Goal: Information Seeking & Learning: Learn about a topic

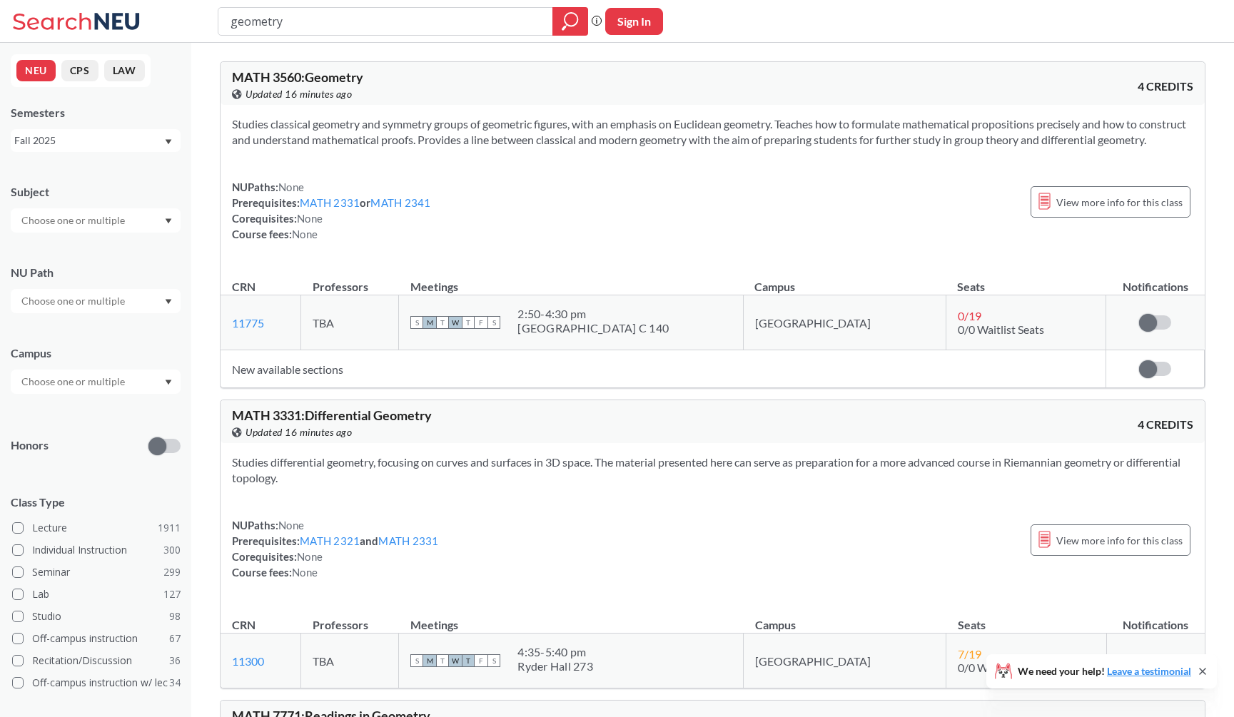
click at [826, 90] on div "MATH 3560 : Geometry View this course on Banner. Updated 19 minutes ago 4 CREDI…" at bounding box center [713, 83] width 984 height 43
click at [571, 19] on icon "magnifying glass" at bounding box center [570, 21] width 17 height 20
click at [586, 98] on div "View this course on Banner. Updated 19 minutes ago" at bounding box center [472, 94] width 481 height 16
click at [724, 79] on div "MATH 3560 : Geometry View this course on Banner. Updated 2 minutes ago 4 CREDITS" at bounding box center [713, 83] width 984 height 43
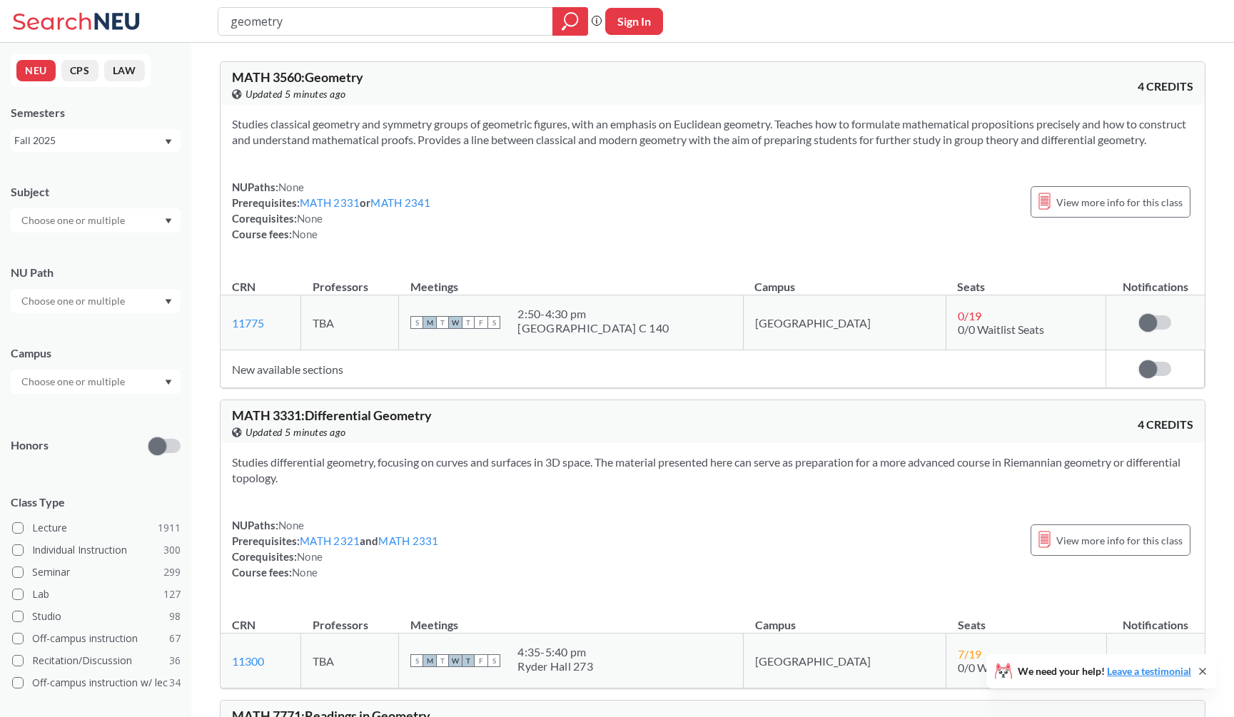
click at [492, 101] on div "View this course on Banner. Updated 5 minutes ago" at bounding box center [472, 94] width 481 height 16
click at [450, 99] on div "View this course on Banner. Updated 4 minutes ago" at bounding box center [472, 94] width 481 height 16
click at [572, 101] on div "View this course on Banner. Updated 4 minutes ago" at bounding box center [472, 94] width 481 height 16
click at [692, 1] on div "geometry Phrase search guarantees the exact search appears in the results. Ex. …" at bounding box center [617, 21] width 1234 height 43
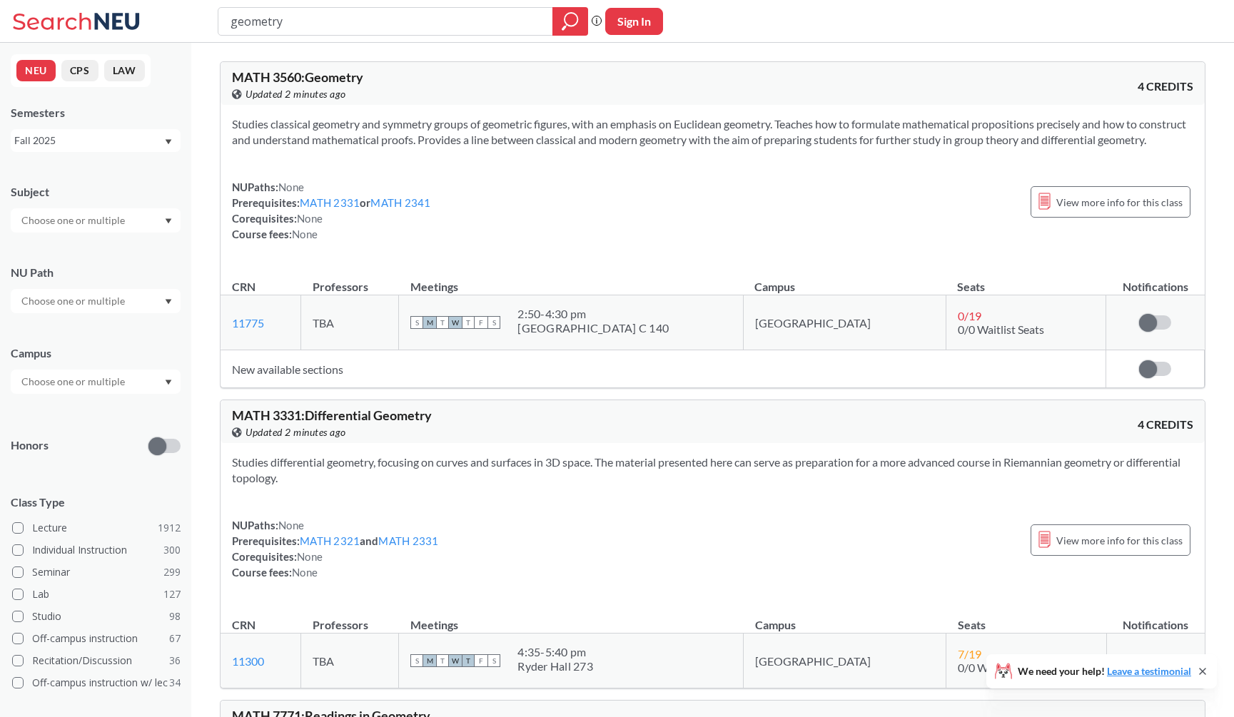
click at [637, 168] on div "Studies classical geometry and symmetry groups of geometric figures, with an em…" at bounding box center [713, 185] width 984 height 160
click at [426, 79] on div "MATH 3560 : Geometry View this course on Banner. Updated 2 minutes ago" at bounding box center [472, 86] width 481 height 31
click at [405, 21] on input "geometry" at bounding box center [385, 21] width 313 height 24
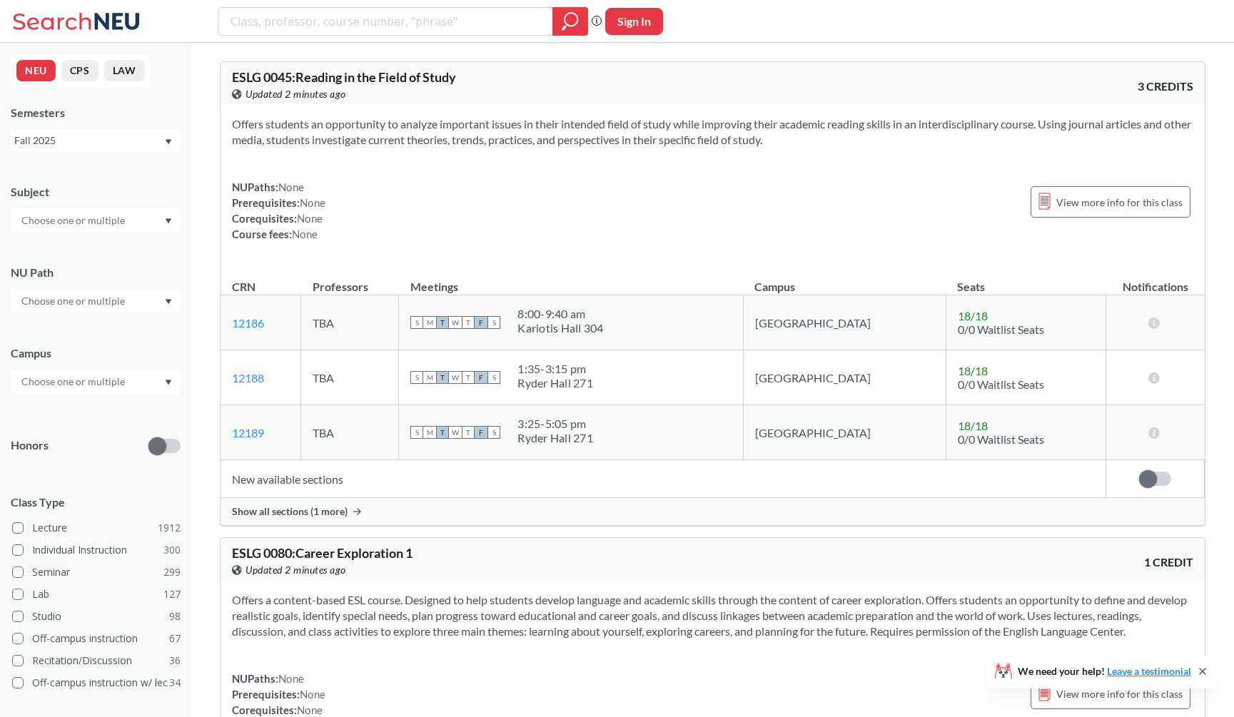
click at [78, 226] on input "text" at bounding box center [74, 220] width 120 height 17
click at [85, 250] on div "CS ( 115 )" at bounding box center [99, 246] width 161 height 16
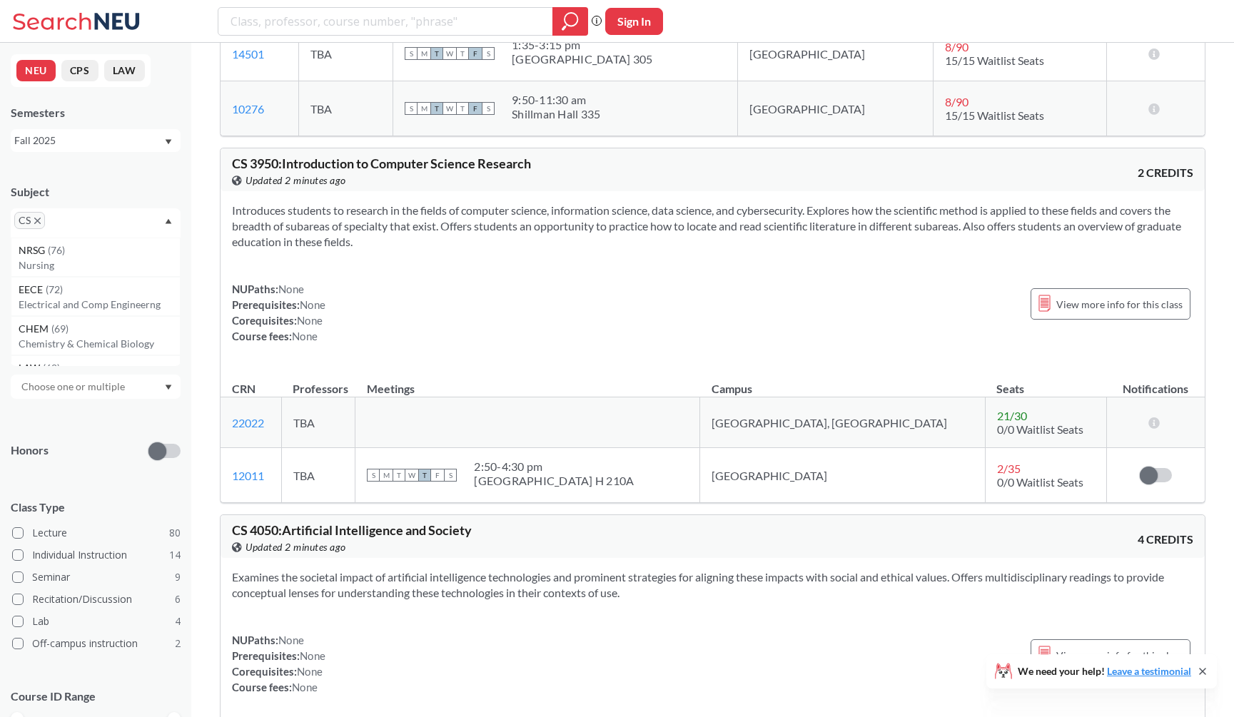
scroll to position [8809, 0]
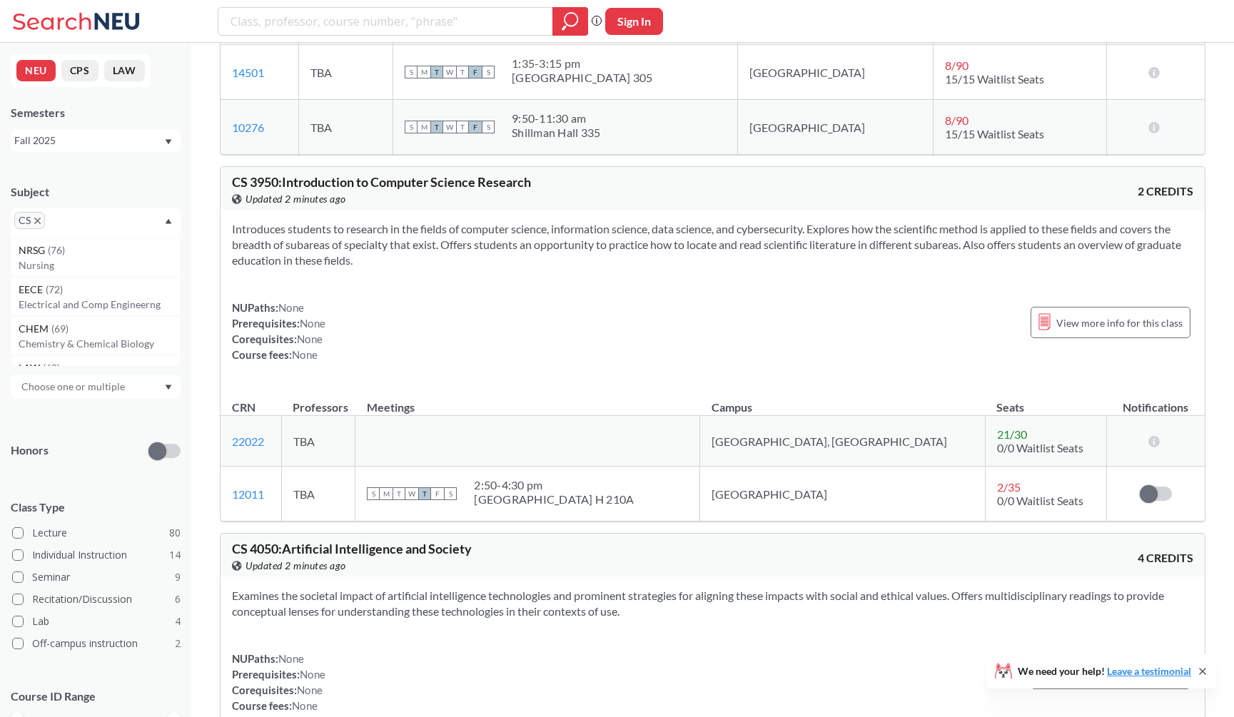
click at [482, 356] on div "NUPaths: None Prerequisites: None Corequisites: None Course fees: None View mor…" at bounding box center [712, 331] width 961 height 63
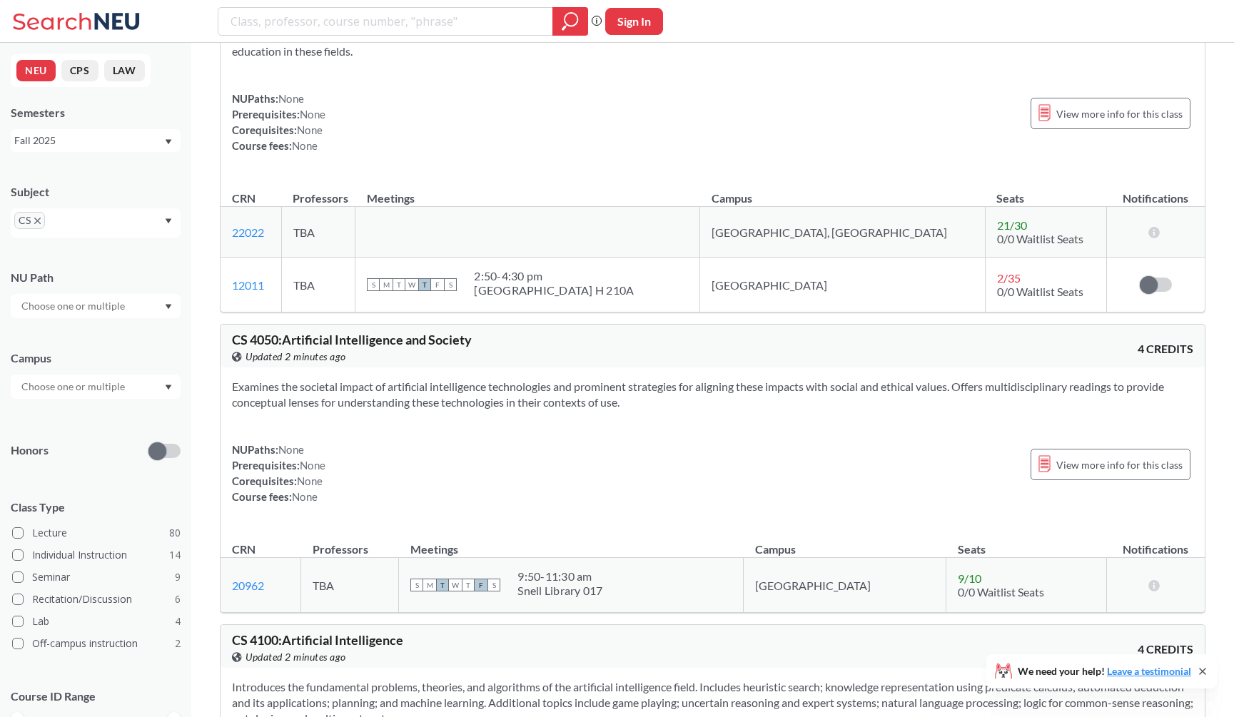
scroll to position [9018, 0]
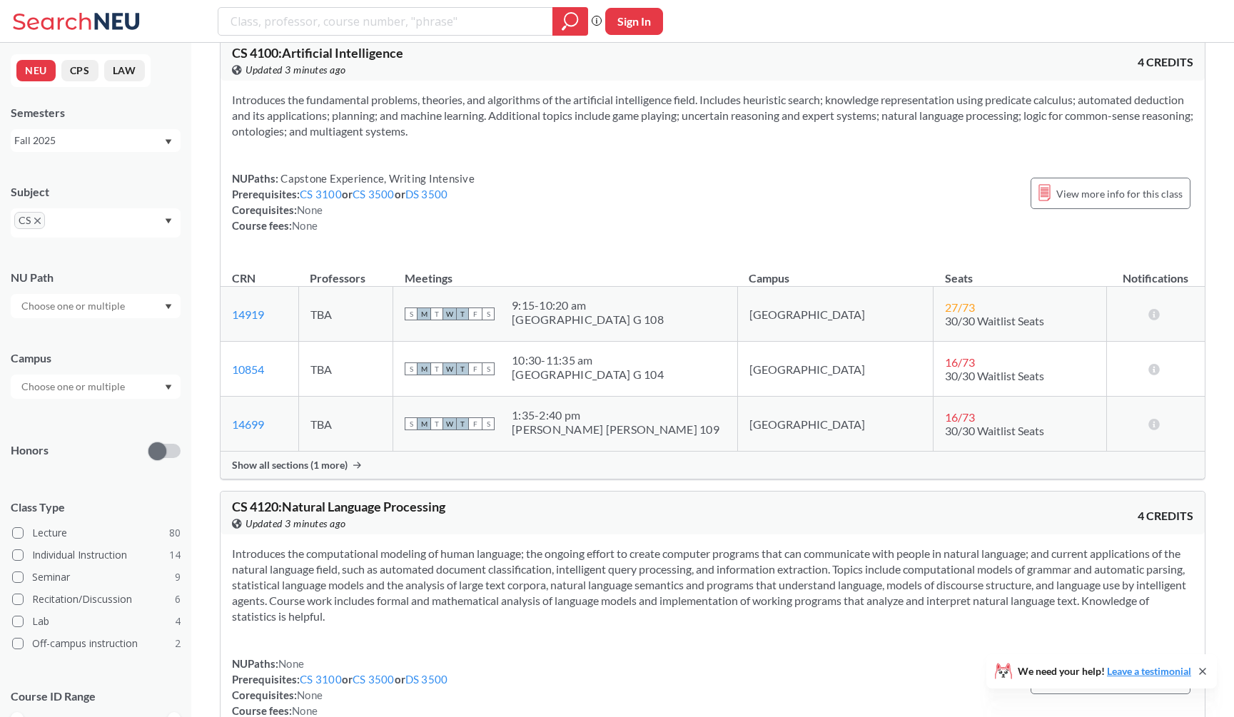
click at [482, 474] on div "Show all sections (1 more)" at bounding box center [713, 465] width 984 height 27
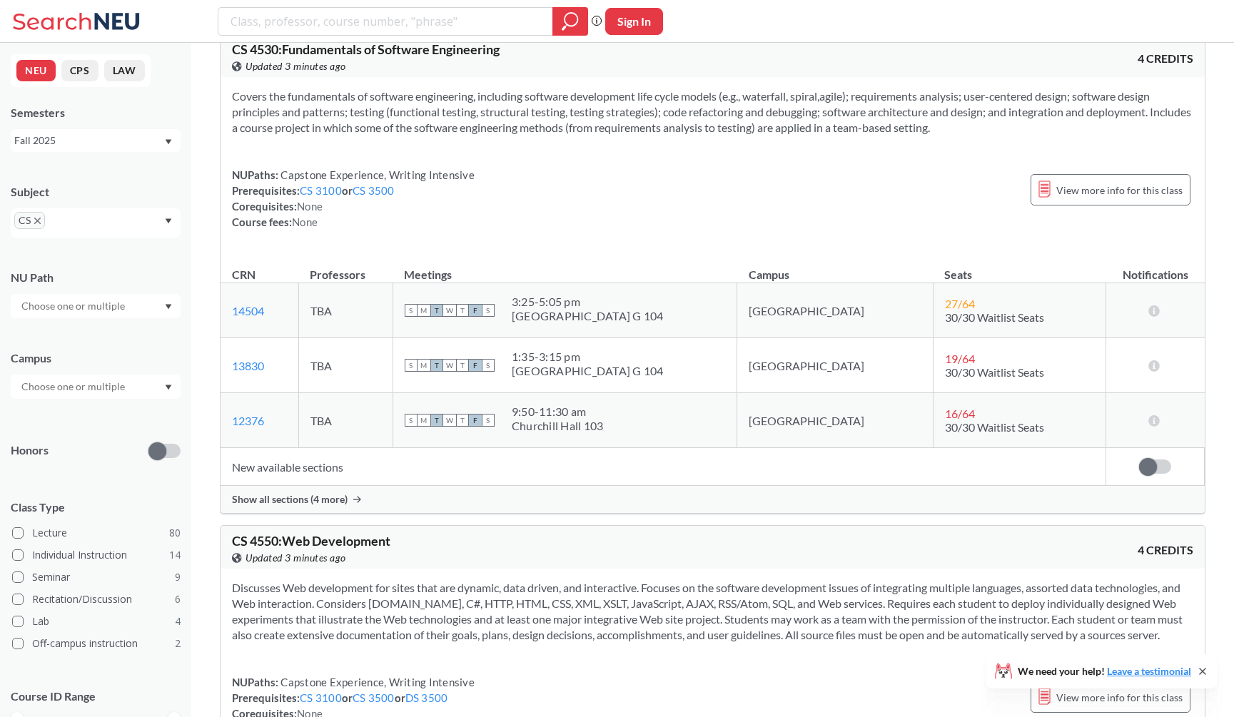
scroll to position [12519, 0]
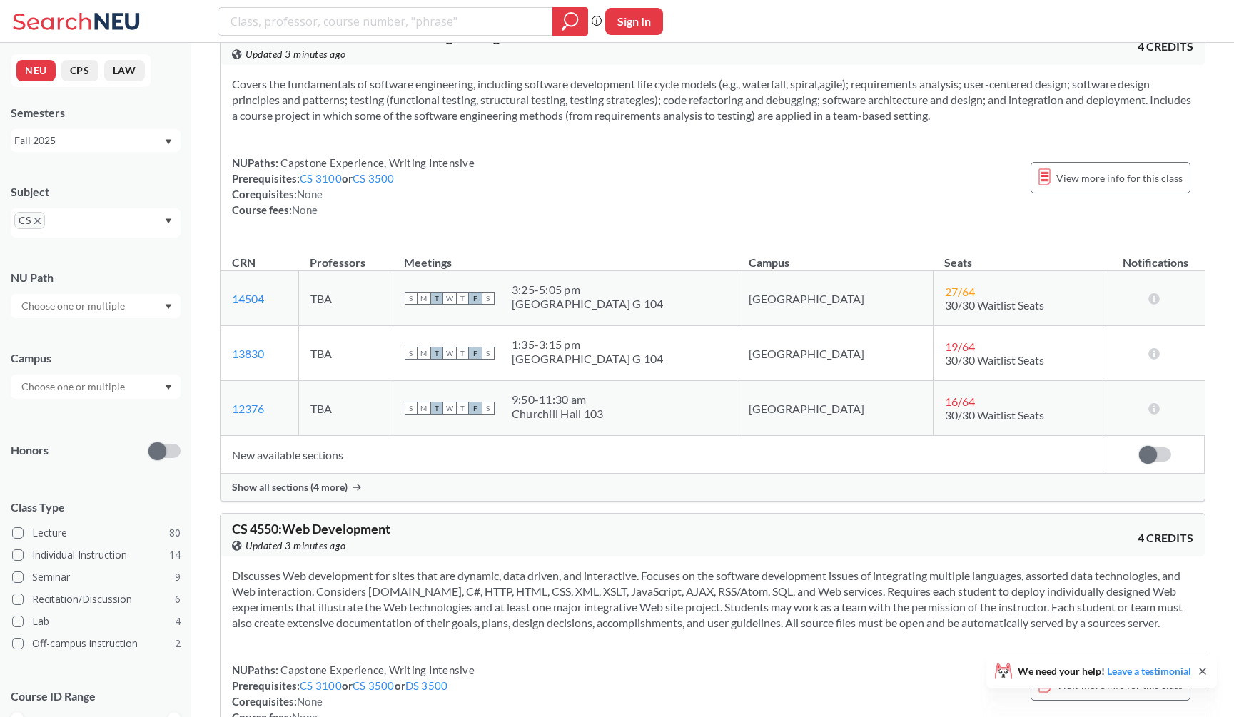
click at [471, 501] on div "Show all sections (4 more)" at bounding box center [713, 487] width 984 height 27
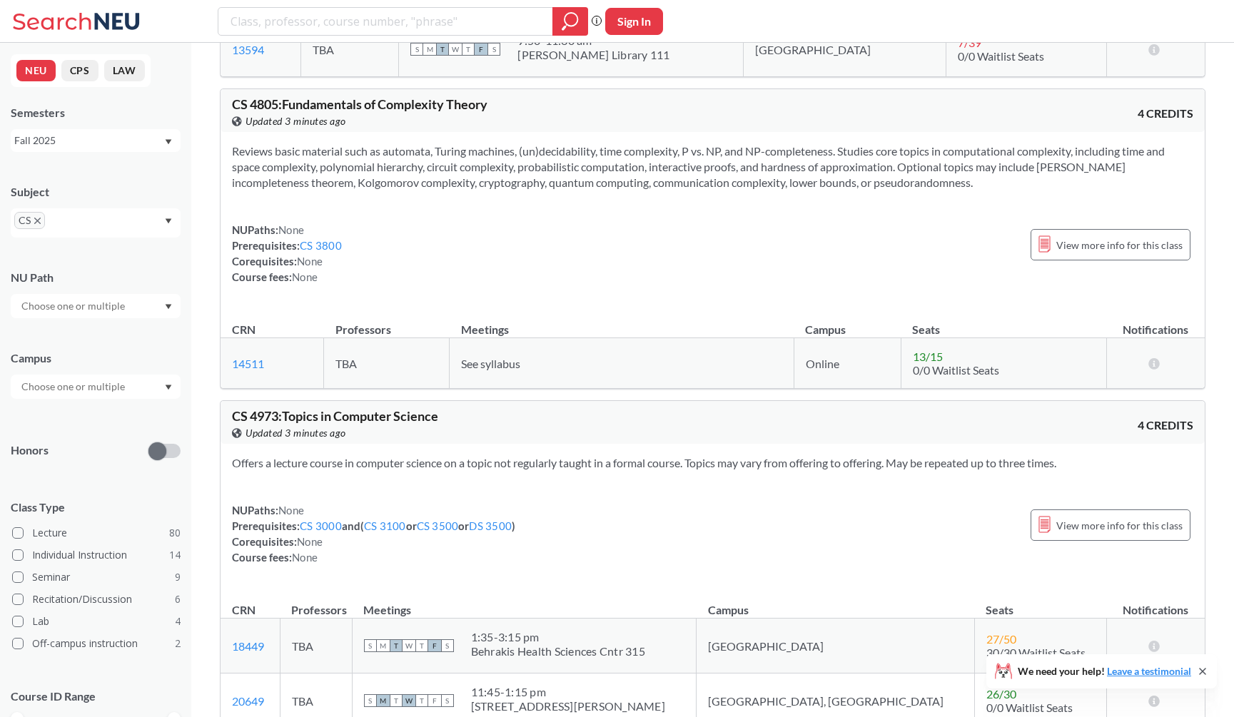
scroll to position [14261, 0]
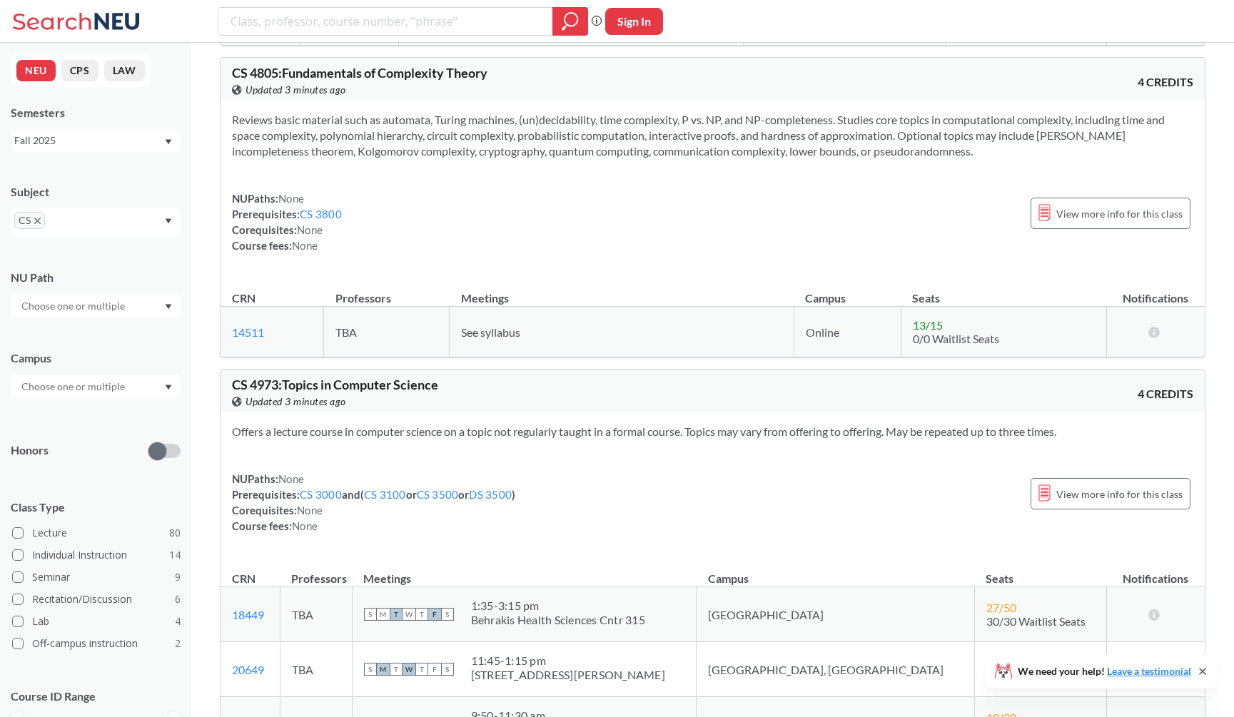
click at [101, 153] on div "NEU CPS LAW Semesters Fall 2025 Subject CS NU Path Campus Honors Class Type Lec…" at bounding box center [95, 380] width 191 height 674
click at [98, 137] on div "Fall 2025" at bounding box center [88, 141] width 149 height 16
click at [81, 137] on div "Fall 2025" at bounding box center [88, 141] width 149 height 16
click at [39, 221] on icon "X to remove pill" at bounding box center [37, 221] width 6 height 6
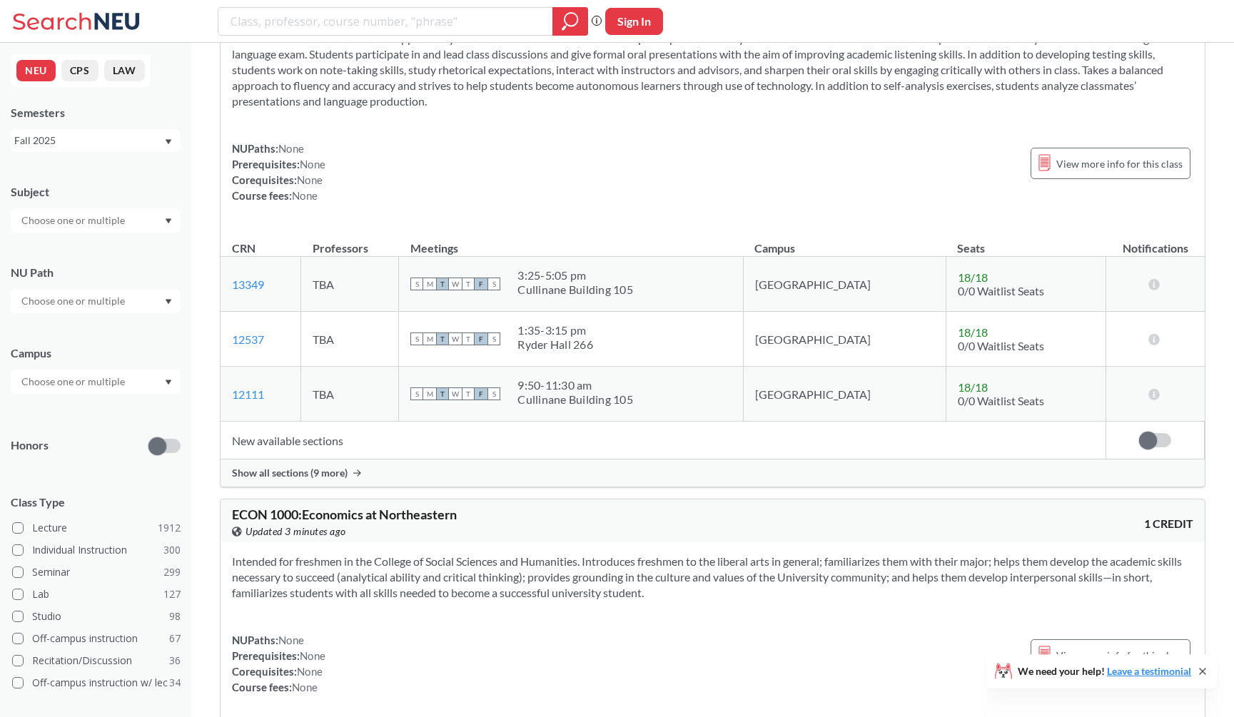
click at [51, 221] on input "text" at bounding box center [74, 220] width 120 height 17
click at [80, 323] on p "Mathematics" at bounding box center [99, 326] width 161 height 14
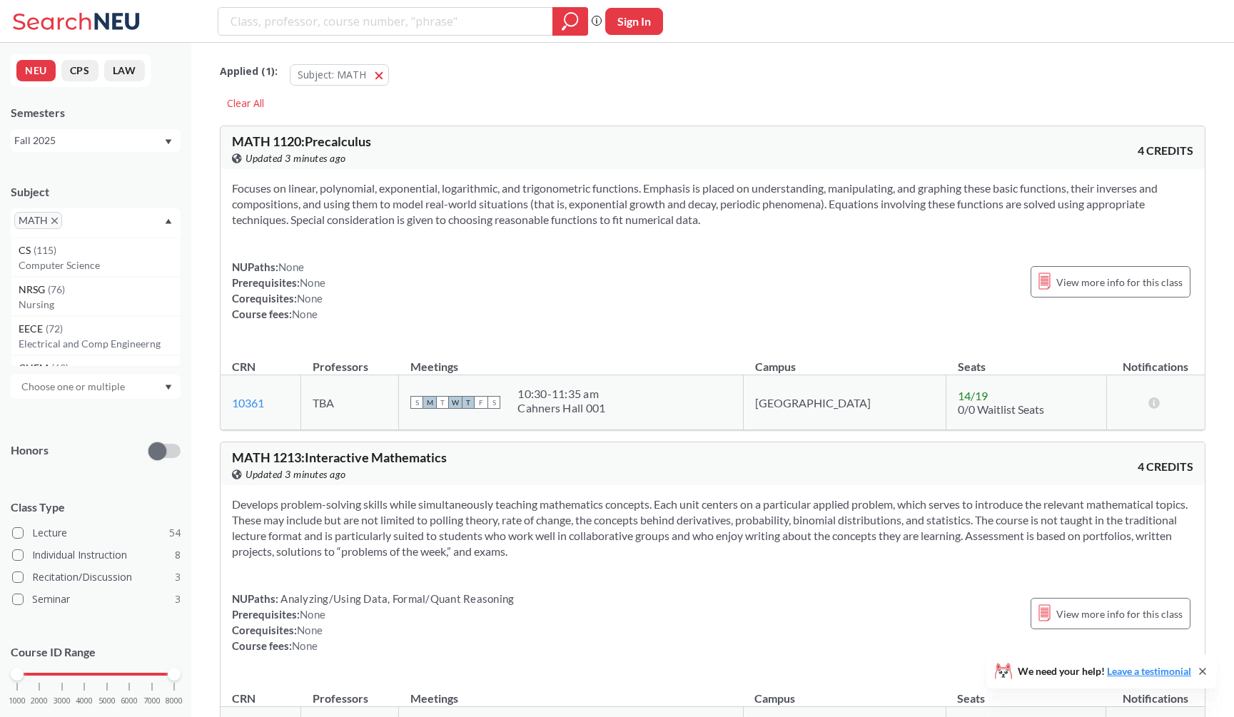
click at [300, 234] on div "Focuses on linear, polynomial, exponential, logarithmic, and trigonometric func…" at bounding box center [713, 257] width 984 height 176
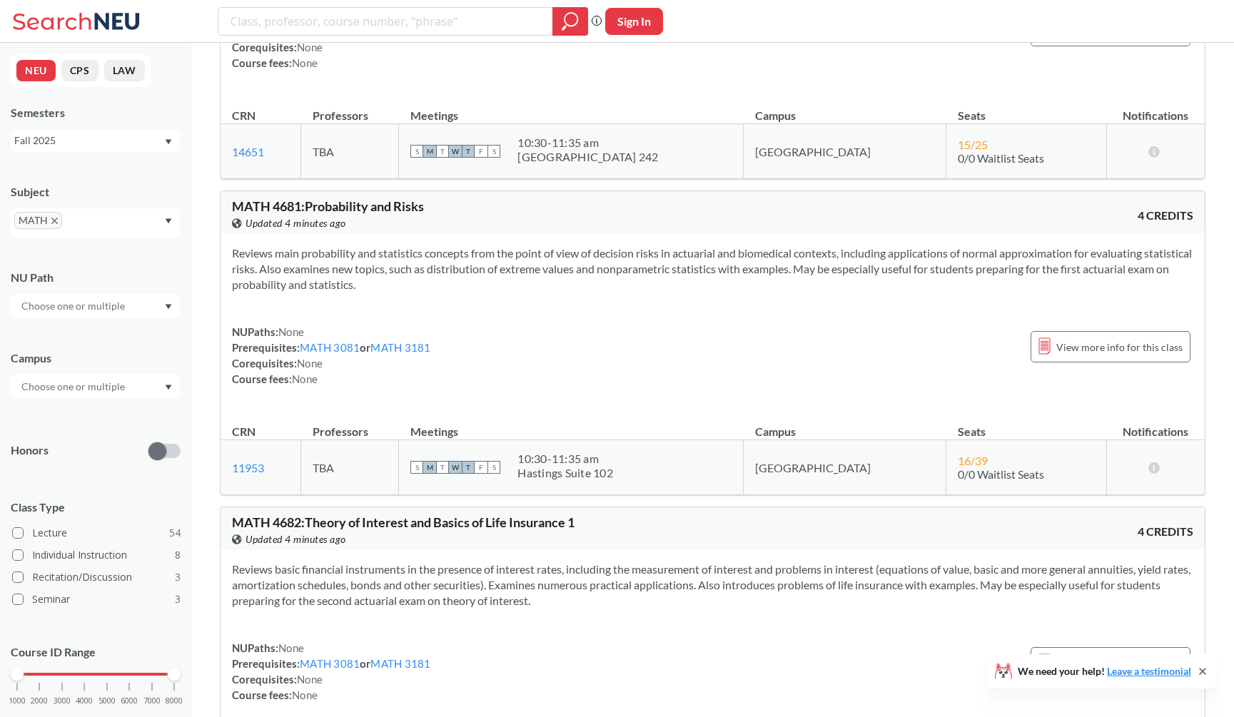
scroll to position [13451, 0]
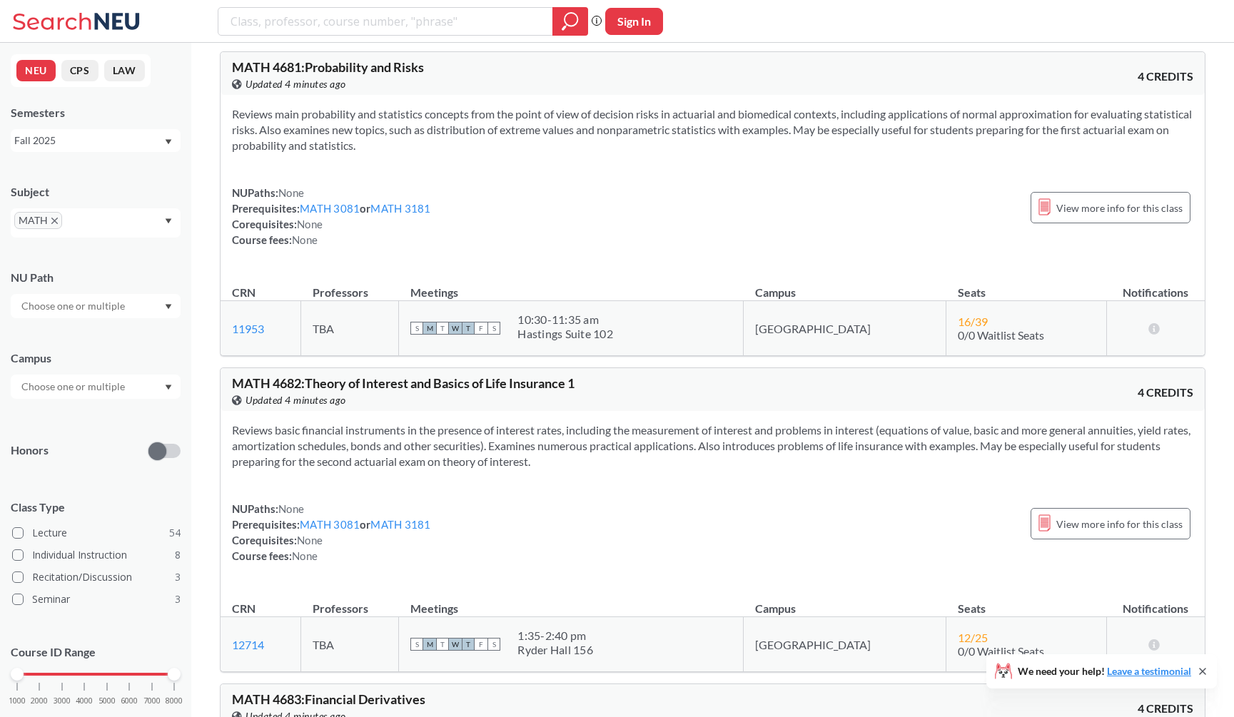
click at [58, 219] on span "MATH" at bounding box center [38, 220] width 48 height 17
click at [56, 219] on icon "X to remove pill" at bounding box center [54, 221] width 6 height 6
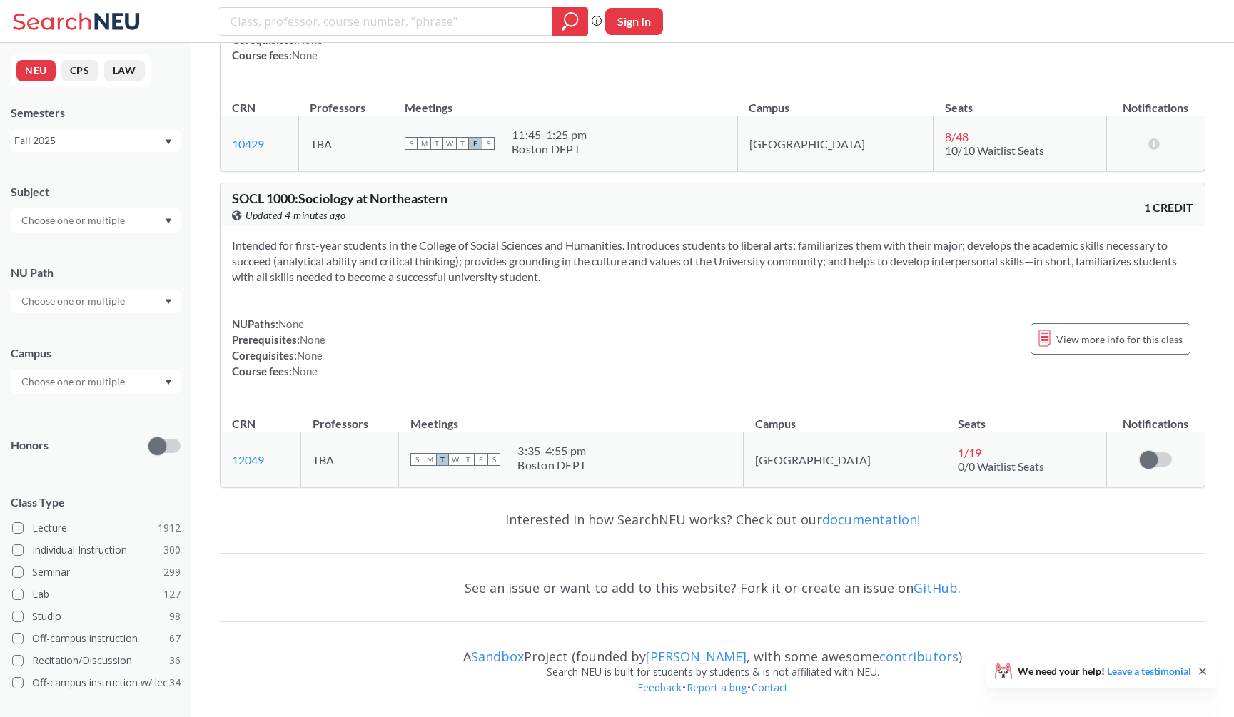
scroll to position [7940, 0]
click at [288, 30] on input "search" at bounding box center [385, 21] width 313 height 24
type input "cs 3800"
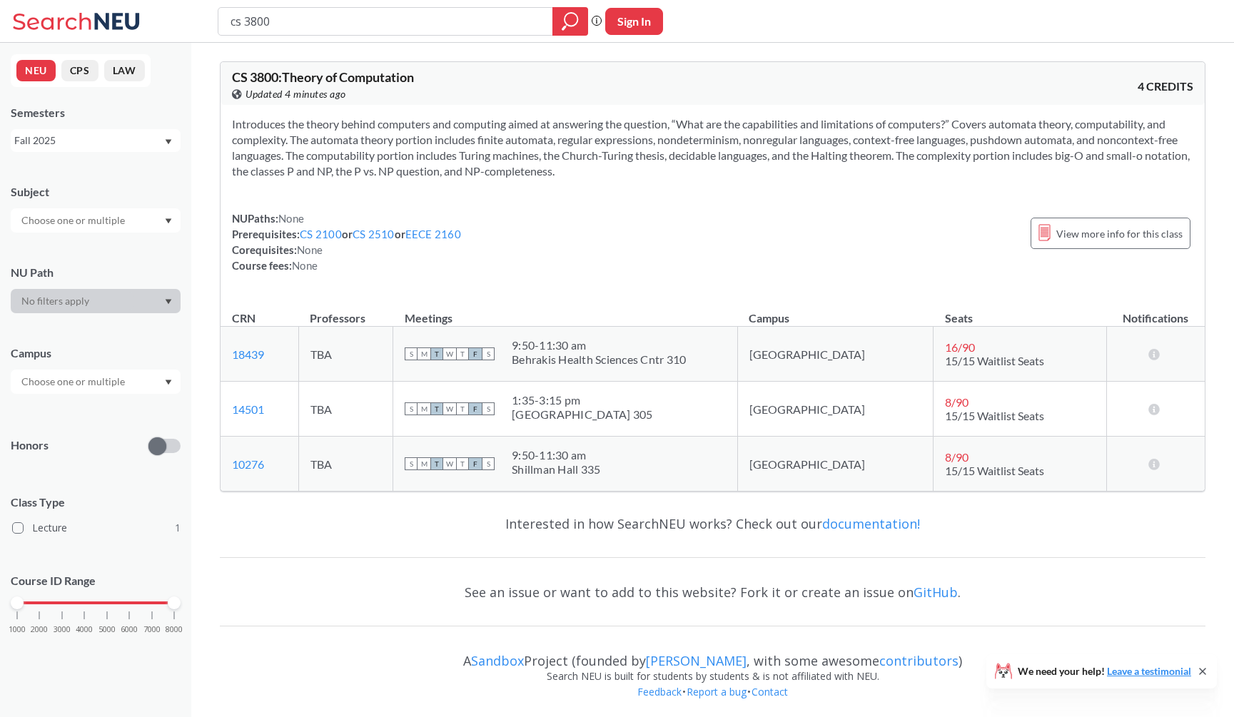
click at [63, 211] on div at bounding box center [96, 220] width 170 height 24
click at [78, 167] on div "NEU CPS LAW Semesters Fall 2025 Subject CS ( 1 ) Computer Science NU Path Campu…" at bounding box center [95, 380] width 191 height 674
click at [168, 167] on div "NEU CPS LAW Semesters Fall 2025 Subject NU Path Campus Honors Class Type Lectur…" at bounding box center [95, 380] width 191 height 674
click at [160, 150] on div "Fall 2025" at bounding box center [96, 140] width 170 height 23
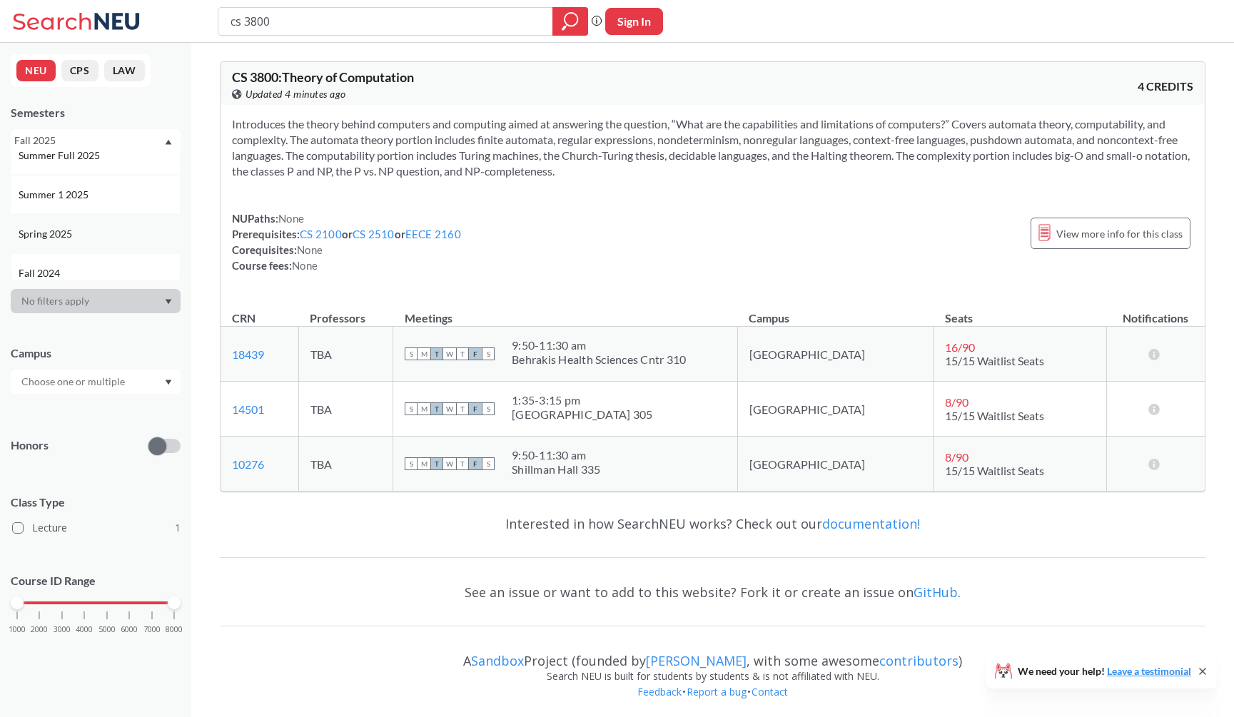
click at [94, 239] on div "Spring 2025" at bounding box center [99, 234] width 161 height 16
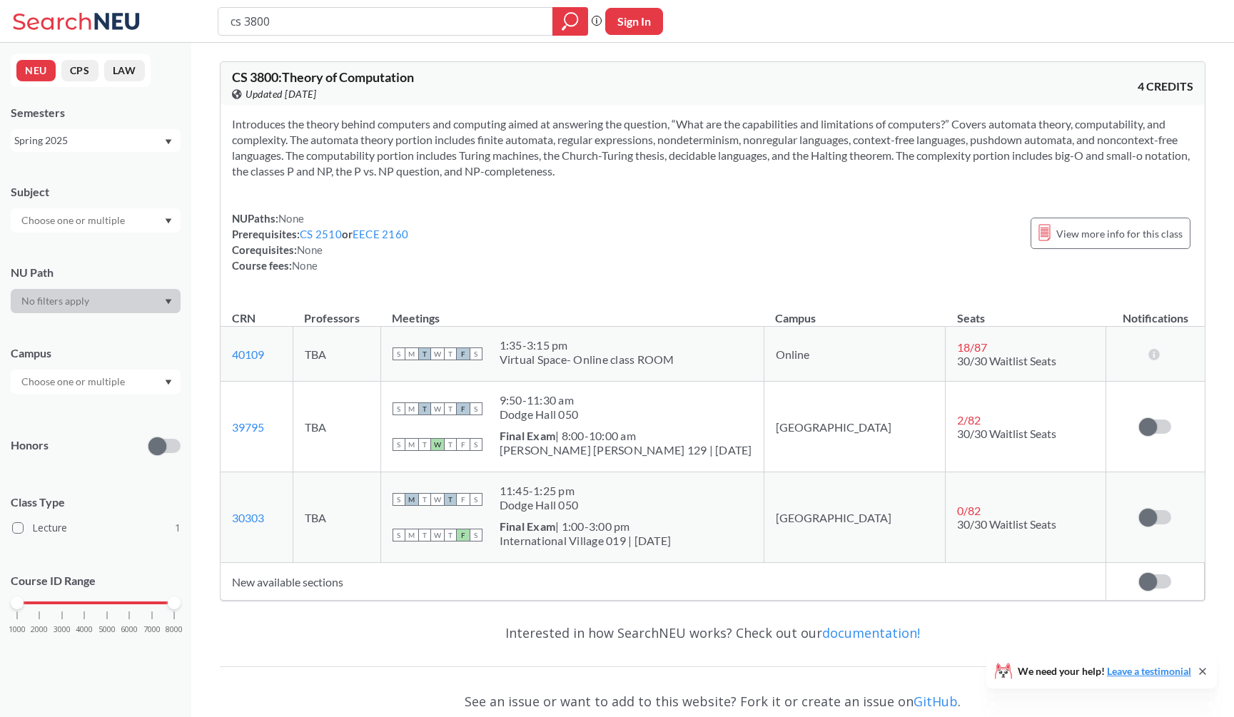
click at [317, 195] on div "Introduces the theory behind computers and computing aimed at answering the que…" at bounding box center [713, 200] width 984 height 191
click at [392, 582] on td "New available sections" at bounding box center [664, 582] width 886 height 38
click at [394, 571] on td "New available sections" at bounding box center [664, 582] width 886 height 38
click at [375, 589] on td "New available sections" at bounding box center [664, 582] width 886 height 38
click at [141, 141] on div "Spring 2025" at bounding box center [88, 141] width 149 height 16
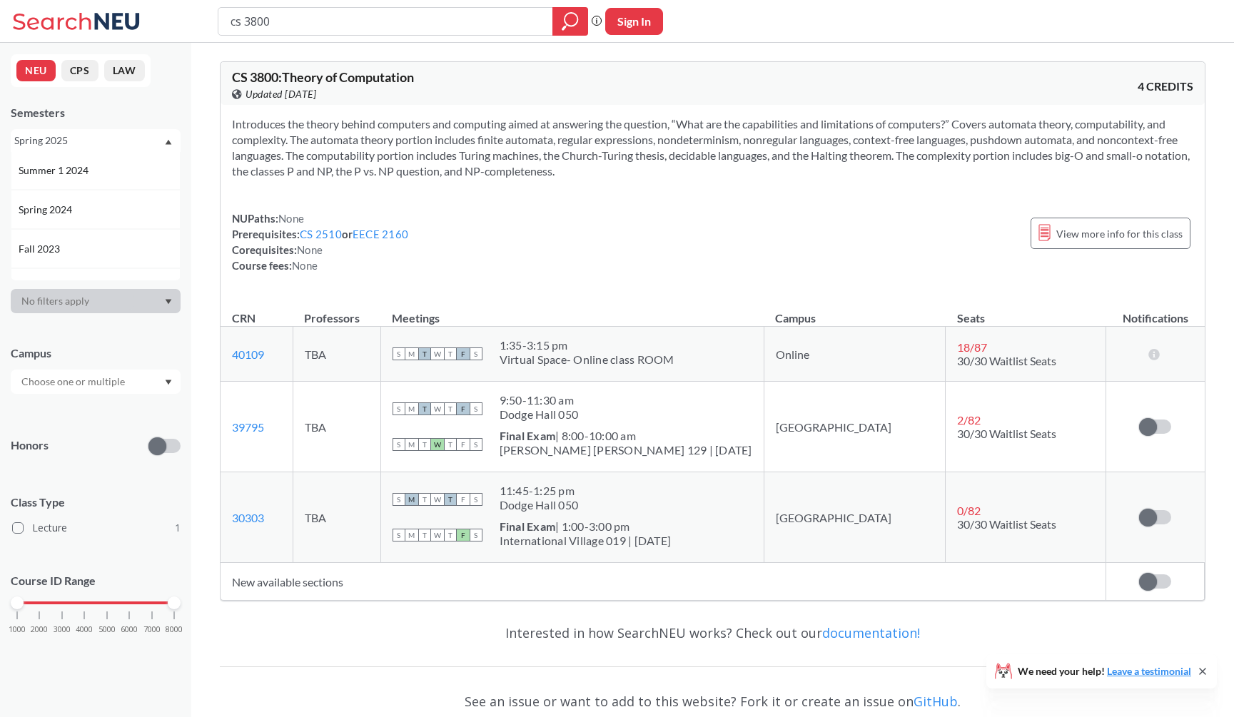
scroll to position [333, 0]
click at [120, 195] on div "Spring 2024" at bounding box center [99, 193] width 161 height 16
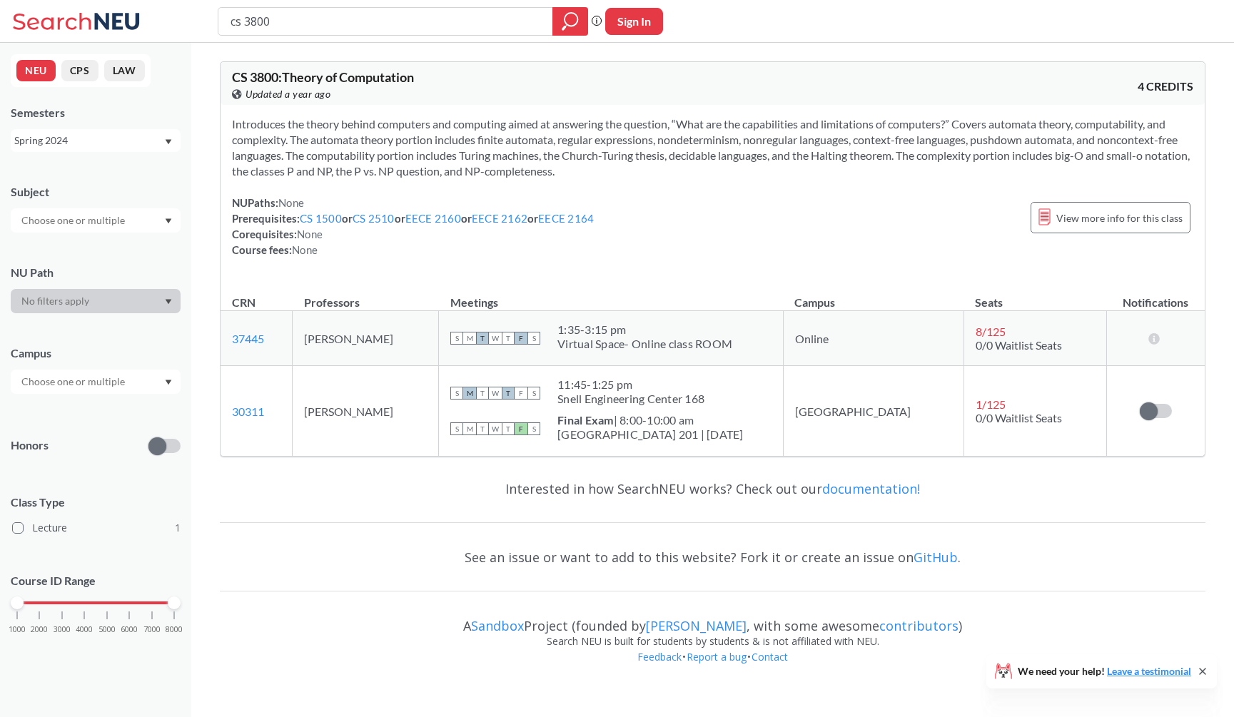
click at [123, 186] on div "Subject" at bounding box center [96, 192] width 170 height 16
click at [113, 142] on div "Spring 2024" at bounding box center [88, 141] width 149 height 16
click at [101, 248] on div "Spring 2023" at bounding box center [99, 254] width 161 height 16
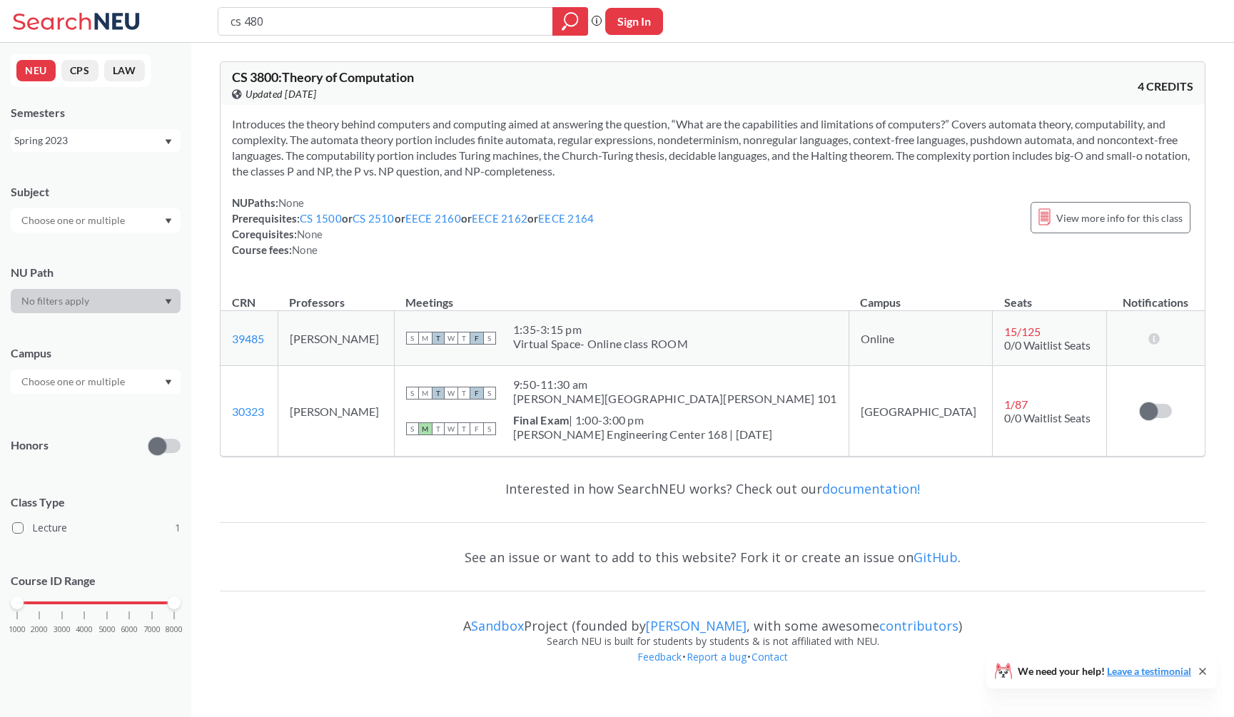
type input "cs 4805"
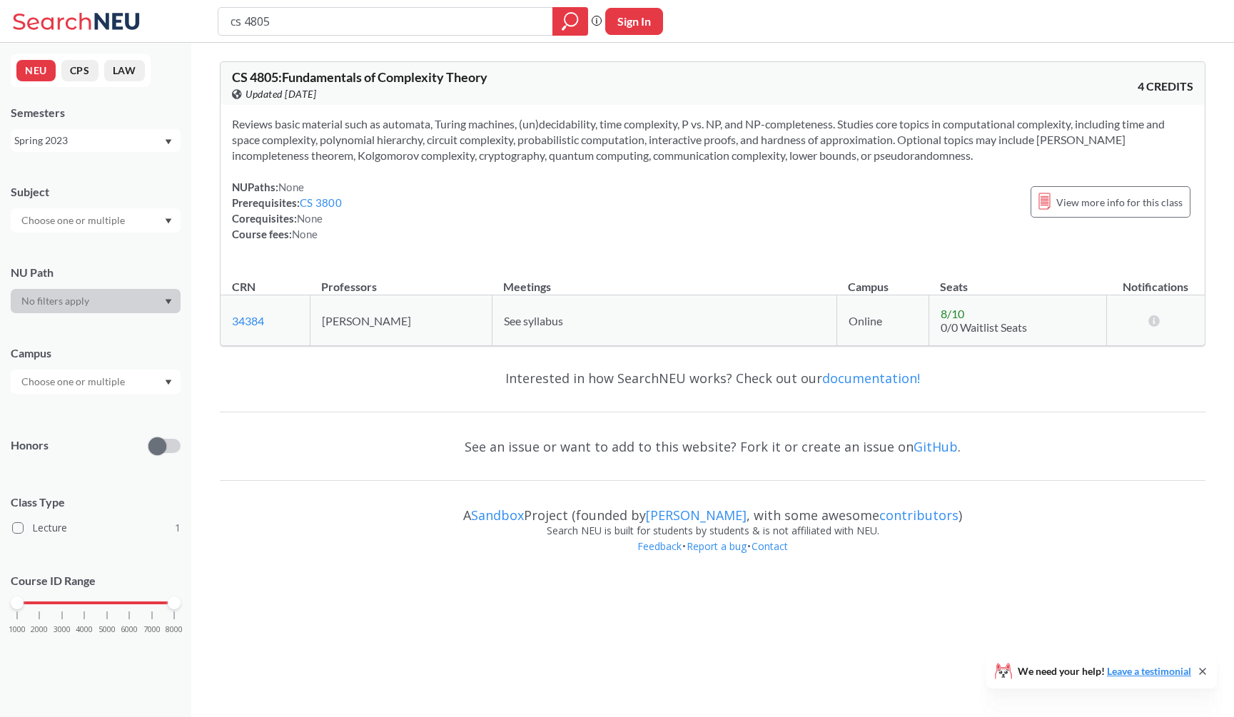
click at [161, 143] on div "Spring 2023" at bounding box center [88, 141] width 149 height 16
click at [144, 181] on div "Fall 2025" at bounding box center [96, 171] width 170 height 39
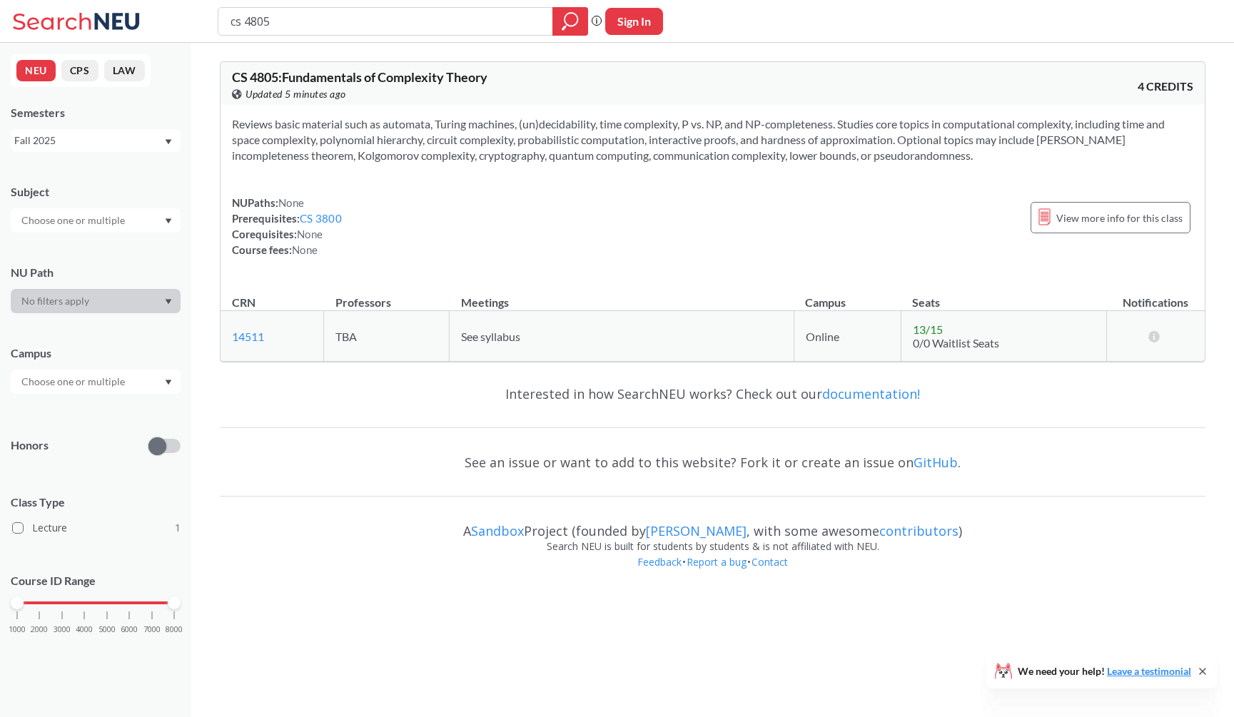
click at [145, 143] on div "Fall 2025" at bounding box center [88, 141] width 149 height 16
click at [132, 216] on div "Spring 2025" at bounding box center [99, 213] width 161 height 16
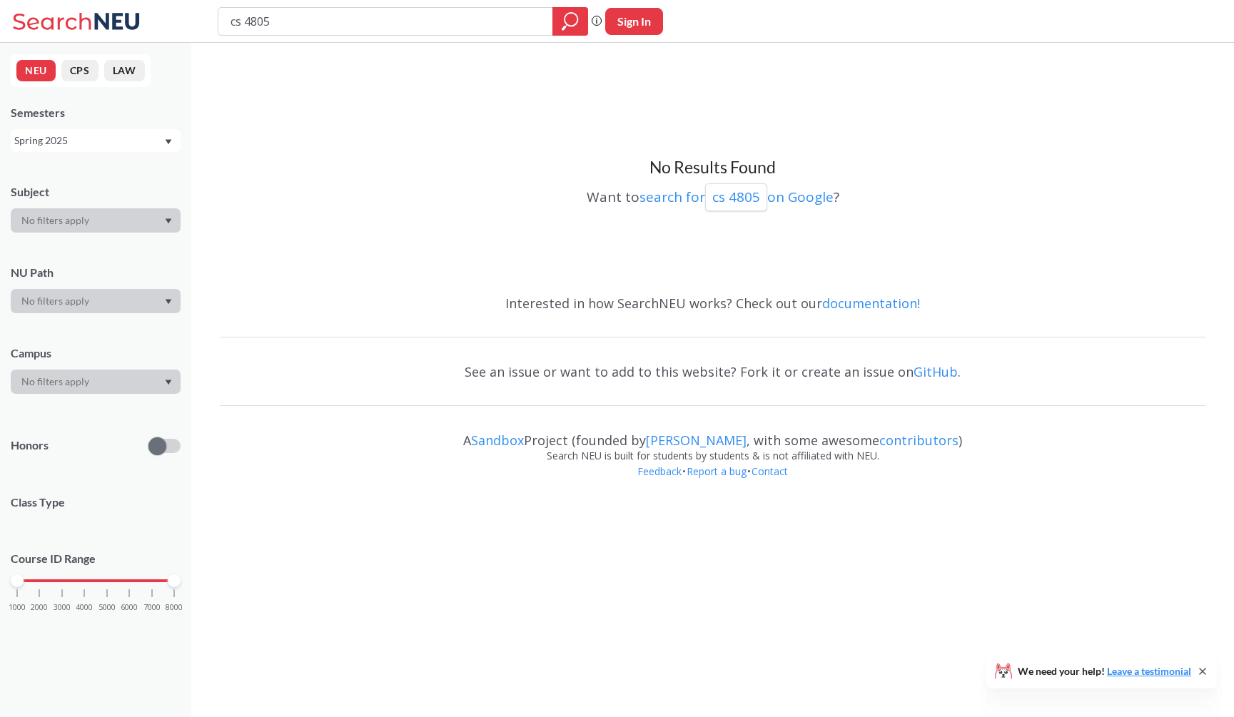
click at [132, 157] on div "NEU CPS LAW Semesters Spring 2025 Subject NU Path Campus Honors Class Type Cour…" at bounding box center [95, 380] width 191 height 674
click at [136, 147] on div "Spring 2025" at bounding box center [88, 141] width 149 height 16
click at [123, 229] on div "Spring 2024" at bounding box center [99, 229] width 161 height 16
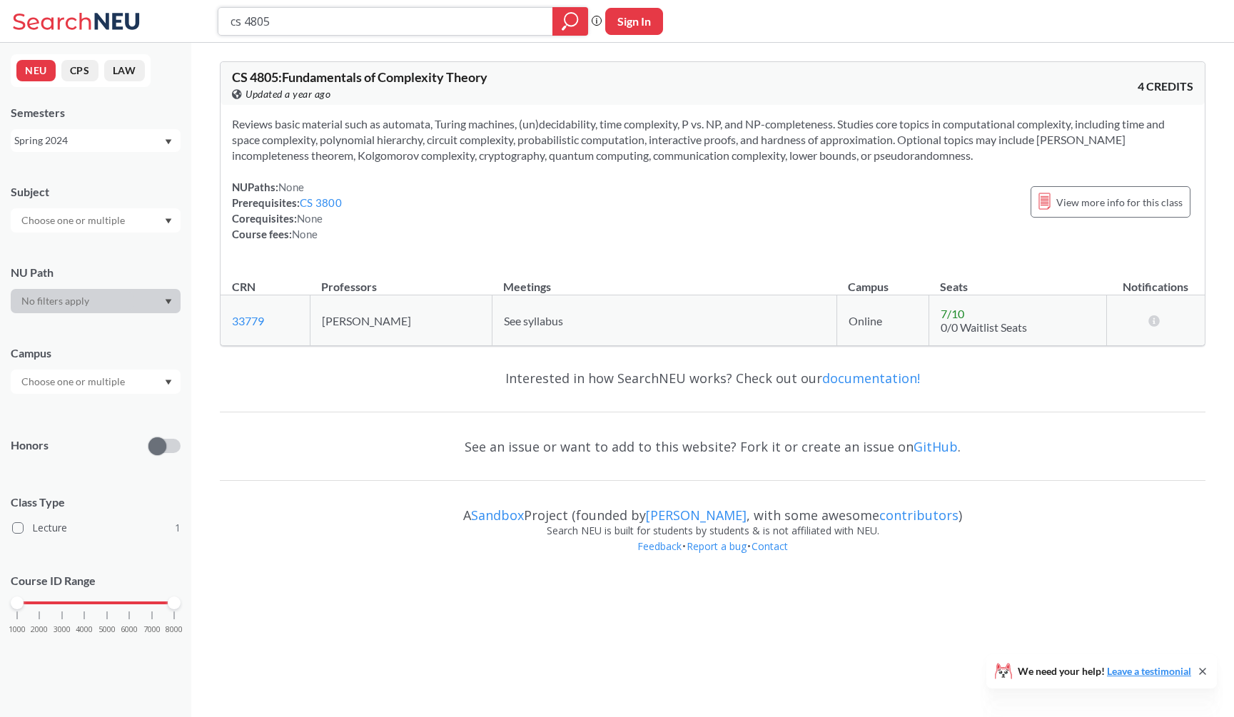
click at [339, 14] on input "cs 4805" at bounding box center [385, 21] width 313 height 24
type input "cs a"
type input "advanced algor"
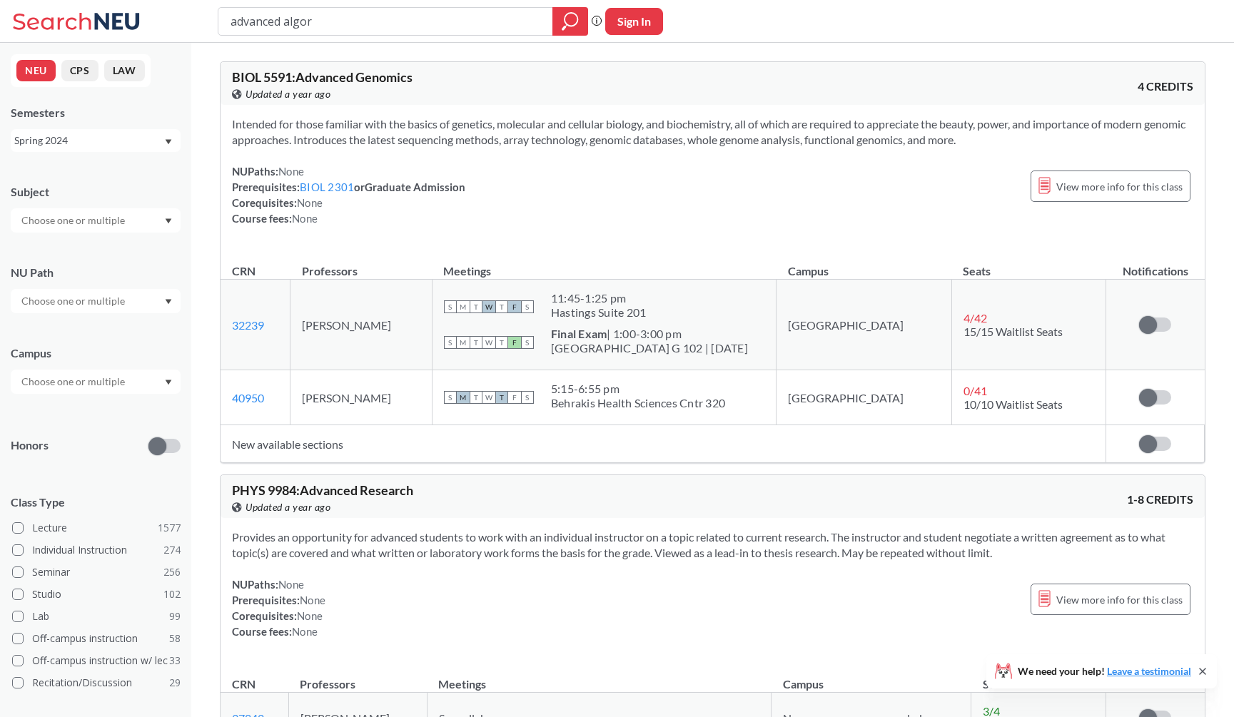
click at [108, 130] on div "Spring 2024" at bounding box center [96, 140] width 170 height 23
click at [103, 171] on div "Fall 2025" at bounding box center [99, 172] width 161 height 16
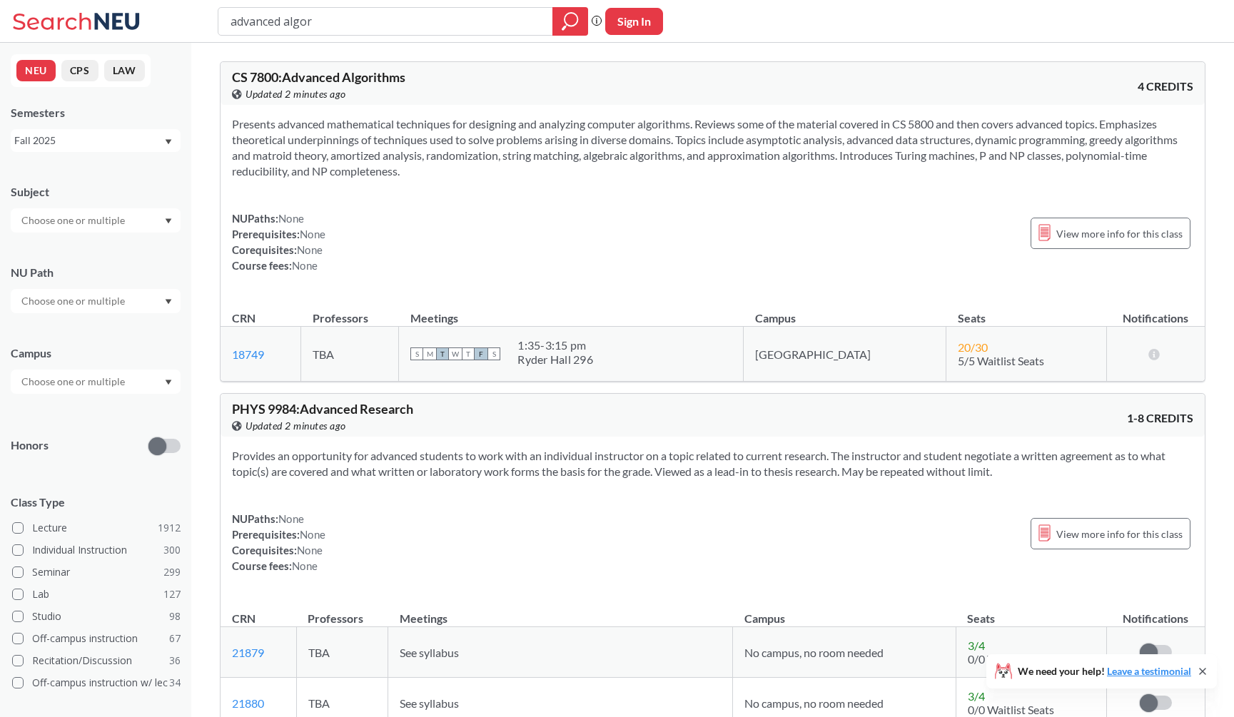
click at [365, 65] on div "CS 7800 : Advanced Algorithms View this course on Banner. Updated 2 minutes ago…" at bounding box center [713, 83] width 984 height 43
click at [406, 148] on section "Presents advanced mathematical techniques for designing and analyzing computer …" at bounding box center [712, 147] width 961 height 63
click at [415, 167] on section "Presents advanced mathematical techniques for designing and analyzing computer …" at bounding box center [712, 147] width 961 height 63
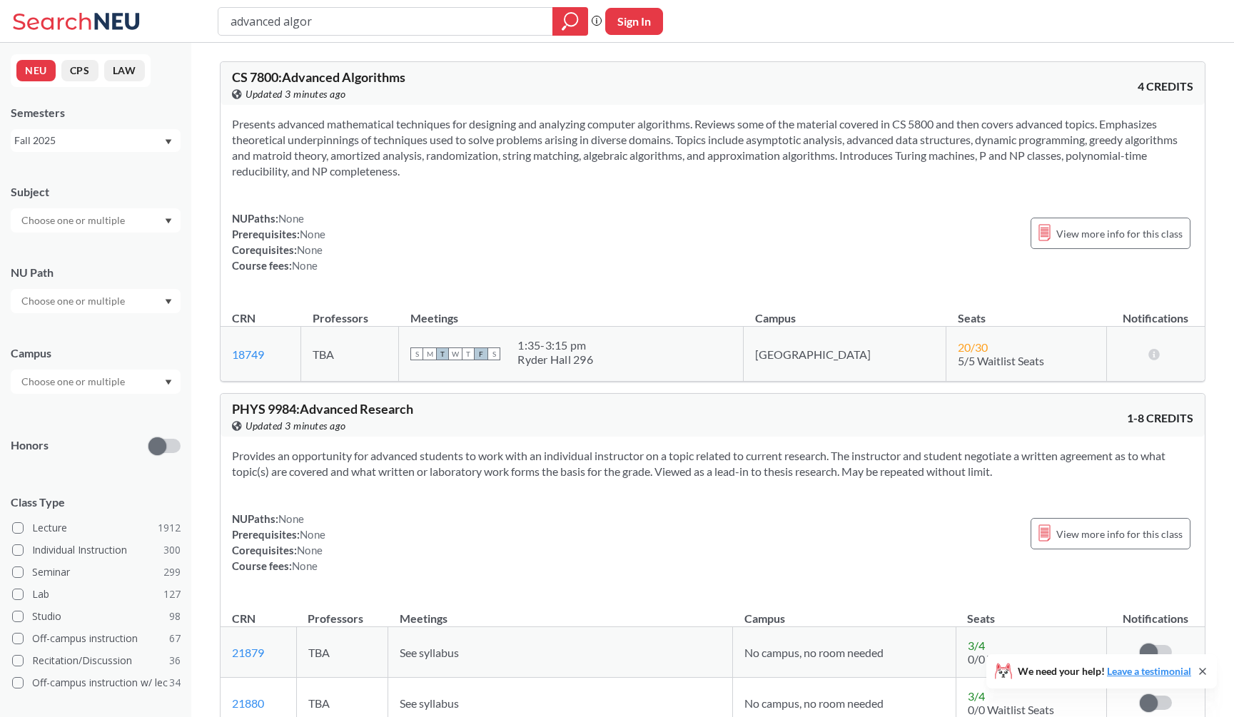
click at [446, 26] on input "advanced algor" at bounding box center [385, 21] width 313 height 24
type input "geometry"
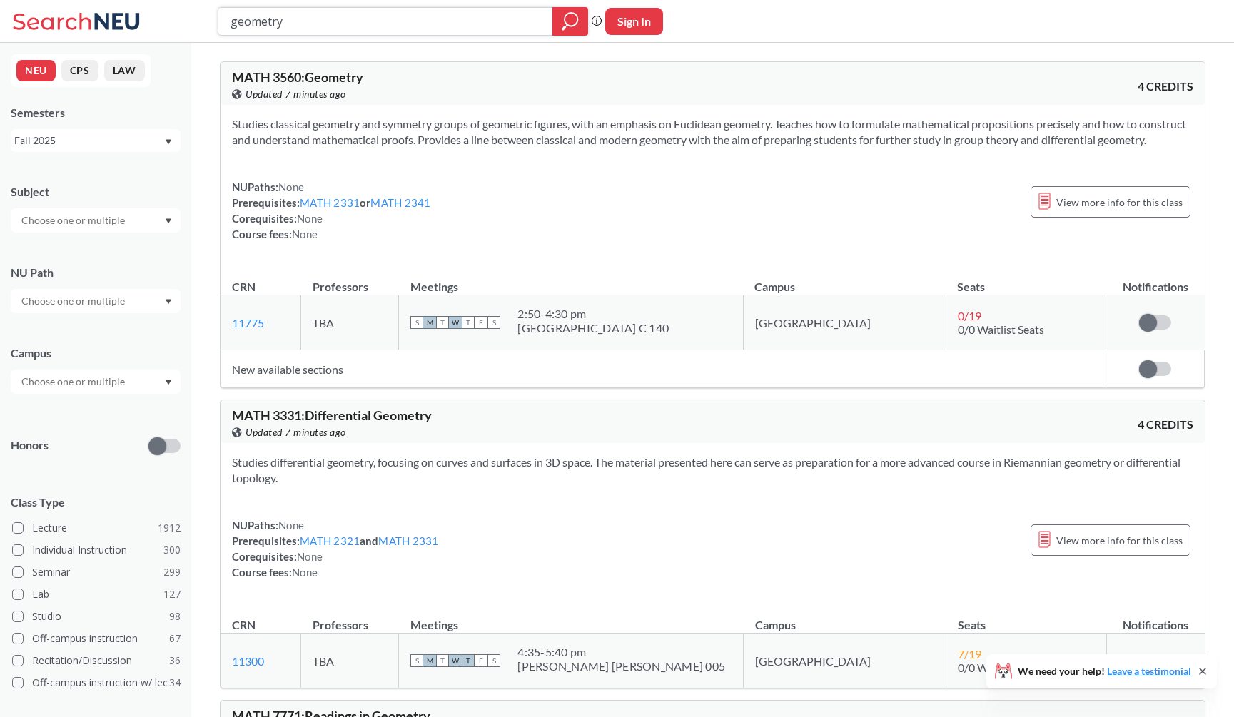
click at [370, 17] on input "geometry" at bounding box center [385, 21] width 313 height 24
click at [388, 66] on div "MATH 3560 : Geometry View this course on Banner. Updated 7 minutes ago 4 CREDITS" at bounding box center [713, 83] width 984 height 43
click at [481, 96] on div "View this course on Banner. Updated 5 minutes ago" at bounding box center [472, 94] width 481 height 16
click at [1066, 3] on div "geometry Phrase search guarantees the exact search appears in the results. Ex. …" at bounding box center [617, 21] width 1234 height 43
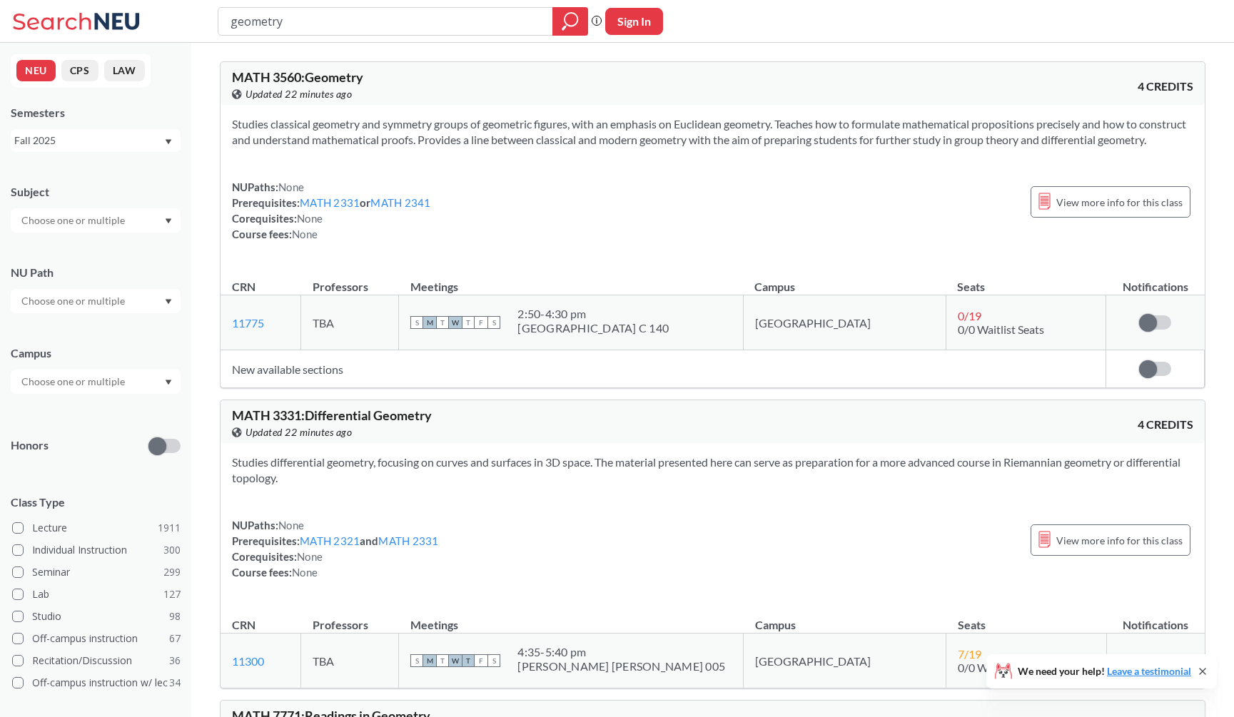
click at [547, 98] on div "View this course on Banner. Updated 22 minutes ago" at bounding box center [472, 94] width 481 height 16
click at [467, 108] on div "Studies classical geometry and symmetry groups of geometric figures, with an em…" at bounding box center [713, 185] width 984 height 160
click at [723, 93] on div "MATH 3560 : Geometry View this course on Banner. Updated 4 minutes ago 4 CREDITS" at bounding box center [713, 83] width 984 height 43
click at [743, 88] on div "MATH 3560 : Geometry View this course on Banner. Updated a few seconds ago 4 CR…" at bounding box center [713, 83] width 984 height 43
click at [342, 26] on input "geometry" at bounding box center [385, 21] width 313 height 24
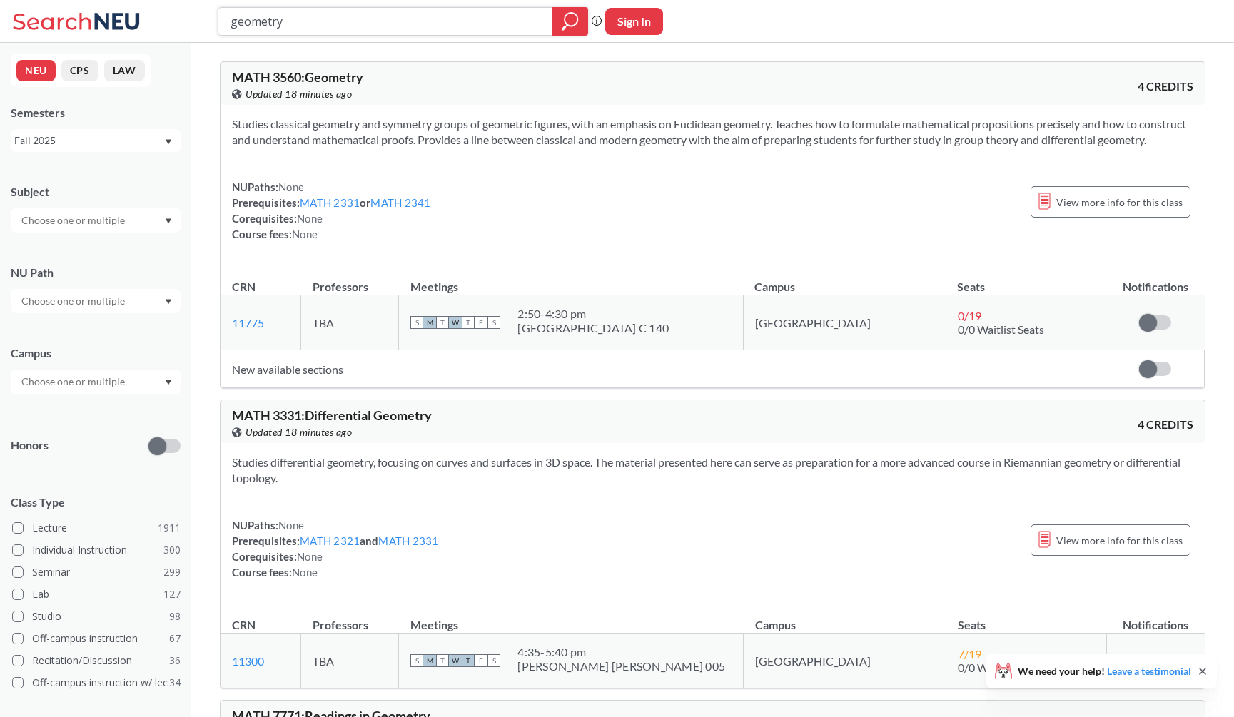
click at [342, 26] on input "geometry" at bounding box center [385, 21] width 313 height 24
type input "pl"
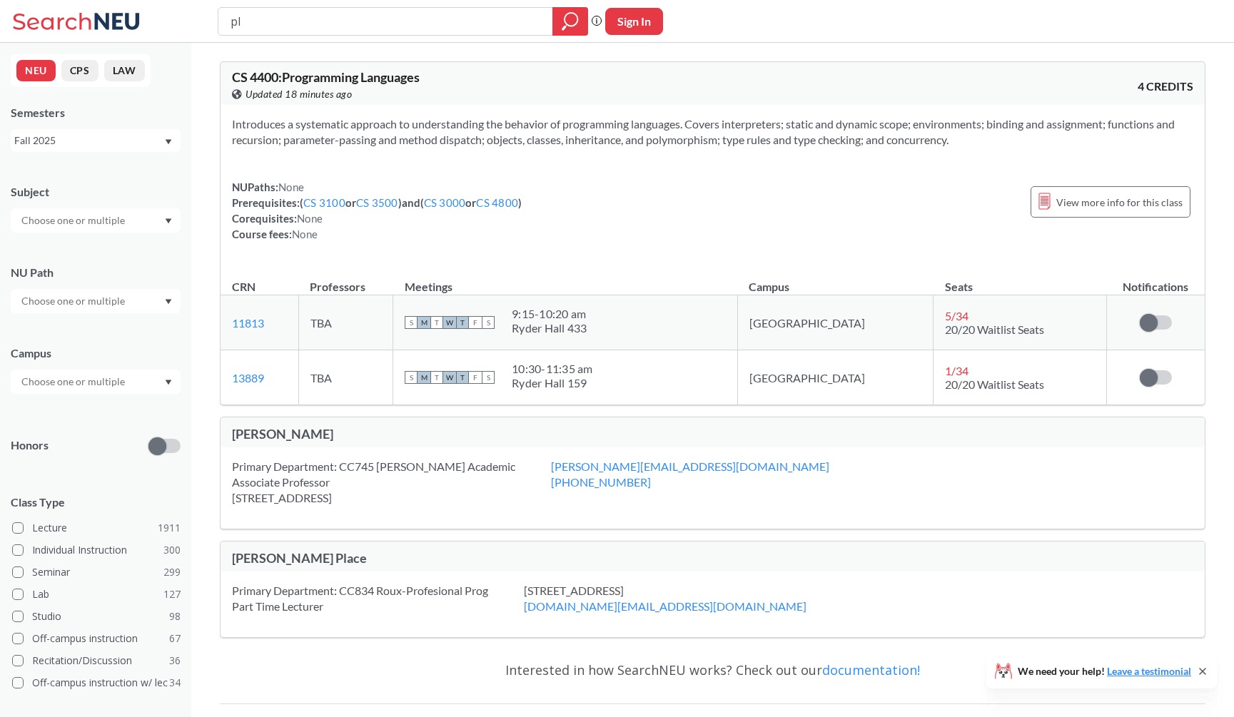
click at [417, 85] on div "CS 4400 : Programming Languages View this course on Banner. Updated 18 minutes …" at bounding box center [472, 86] width 481 height 31
click at [346, 26] on input "pl" at bounding box center [385, 21] width 313 height 24
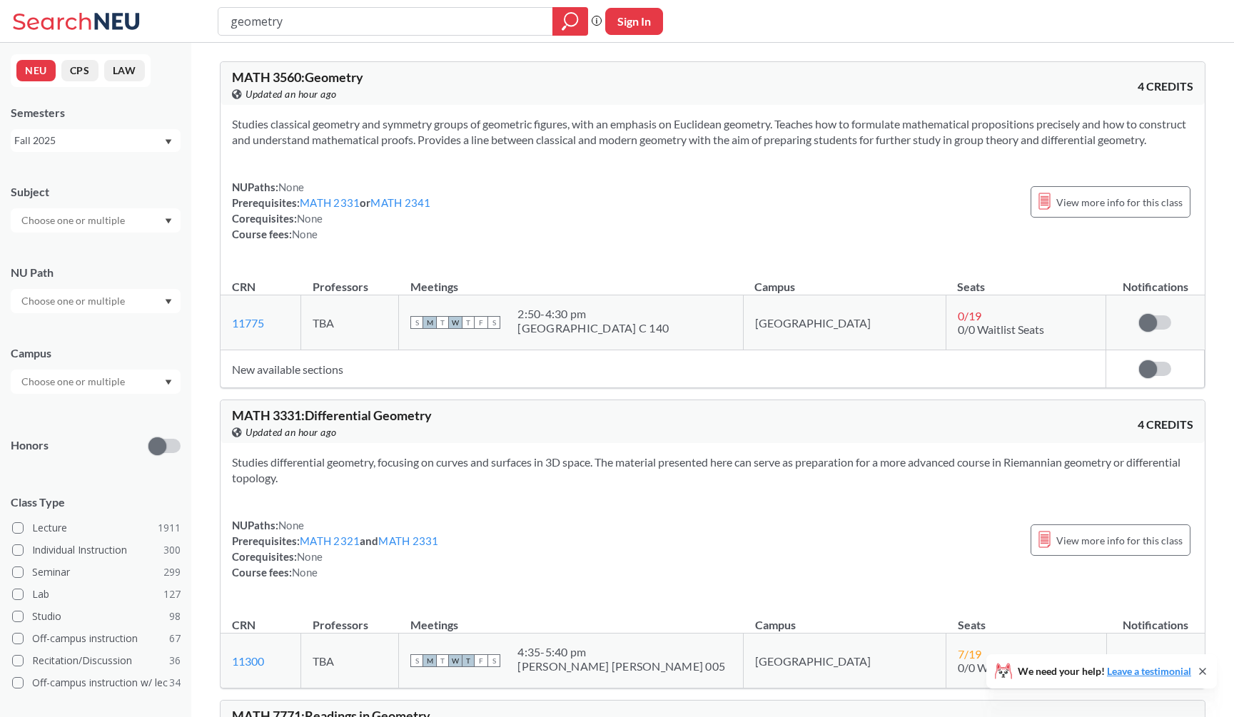
click at [378, 86] on div "MATH 3560 : Geometry View this course on Banner. Updated an hour ago" at bounding box center [472, 86] width 481 height 31
click at [570, 20] on icon "magnifying glass" at bounding box center [570, 21] width 17 height 20
click at [562, 96] on div "View this course on Banner. Updated an hour ago" at bounding box center [472, 94] width 481 height 16
click at [555, 120] on section "Studies classical geometry and symmetry groups of geometric figures, with an em…" at bounding box center [712, 131] width 961 height 31
click at [360, 143] on section "Studies classical geometry and symmetry groups of geometric figures, with an em…" at bounding box center [712, 131] width 961 height 31
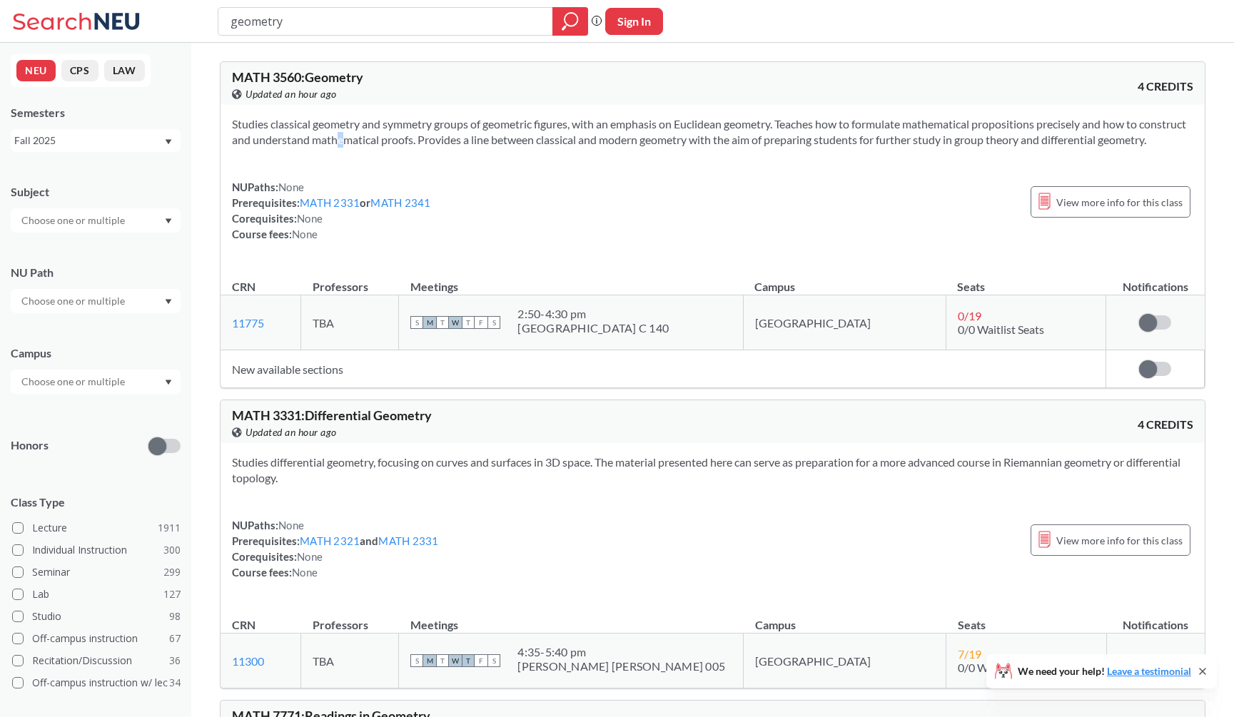
click at [360, 143] on section "Studies classical geometry and symmetry groups of geometric figures, with an em…" at bounding box center [712, 131] width 961 height 31
click at [370, 148] on section "Studies classical geometry and symmetry groups of geometric figures, with an em…" at bounding box center [712, 131] width 961 height 31
click at [1082, 0] on div "geometry Phrase search guarantees the exact search appears in the results. Ex. …" at bounding box center [617, 21] width 1234 height 43
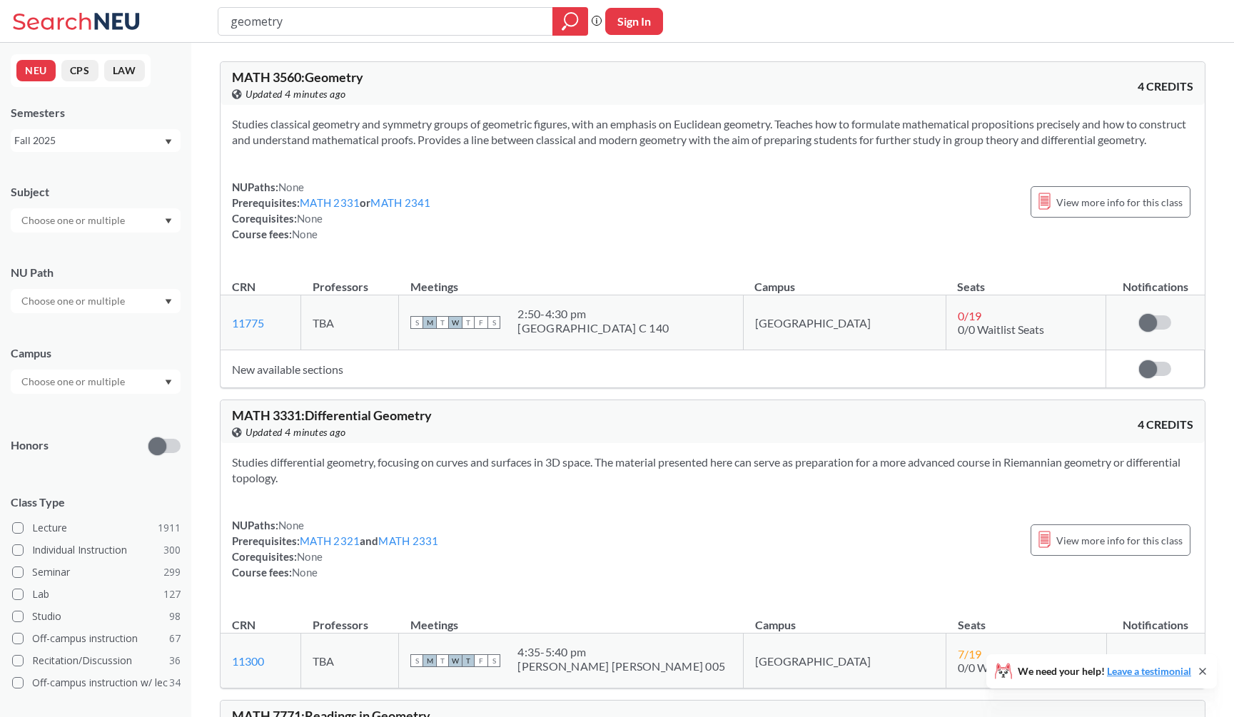
click at [323, 103] on div "MATH 3560 : Geometry View this course on Banner. Updated 4 minutes ago 4 CREDITS" at bounding box center [713, 83] width 984 height 43
click at [342, 21] on input "geometry" at bounding box center [385, 21] width 313 height 24
type input "PL"
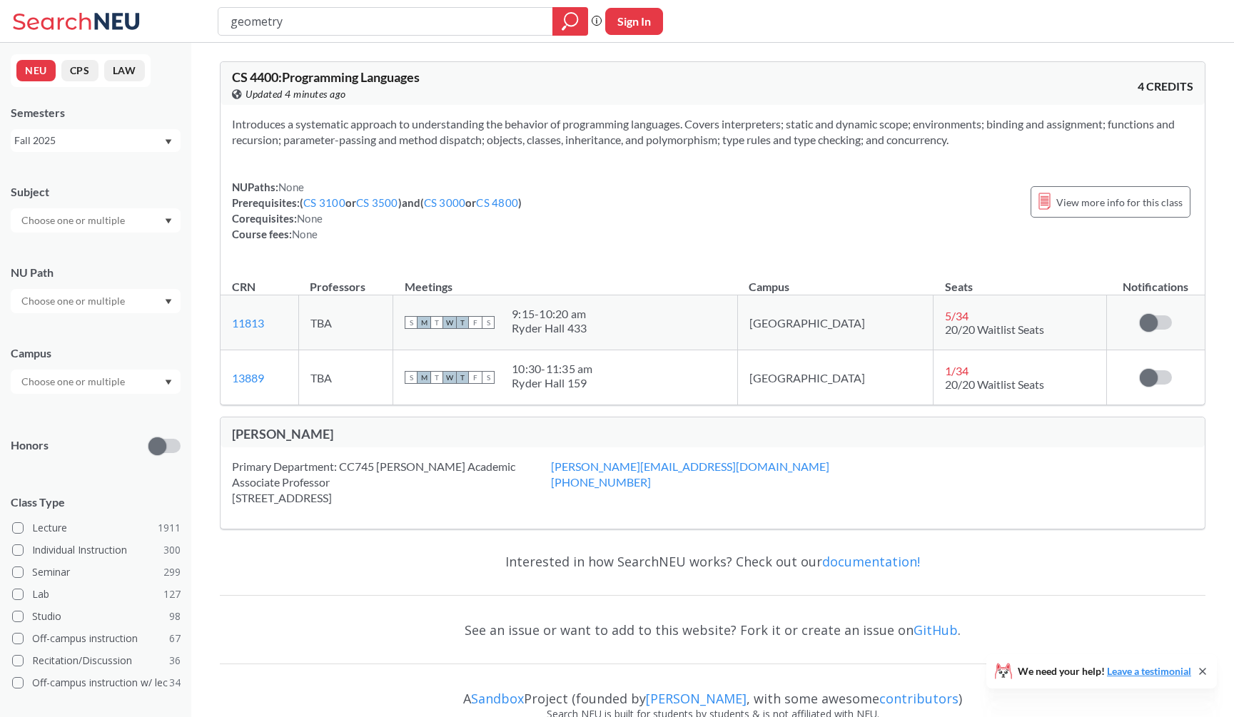
type input "geometry"
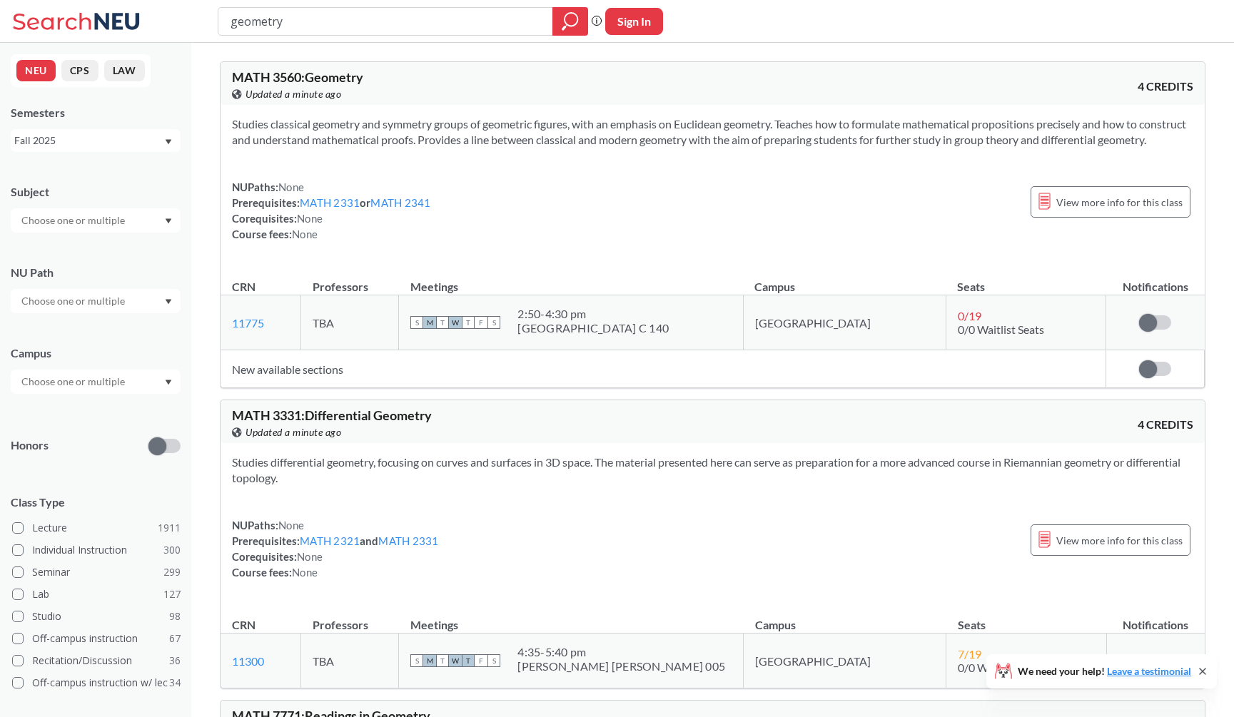
click at [280, 108] on div "Studies classical geometry and symmetry groups of geometric figures, with an em…" at bounding box center [713, 185] width 984 height 160
click at [306, 16] on input "geometry" at bounding box center [385, 21] width 313 height 24
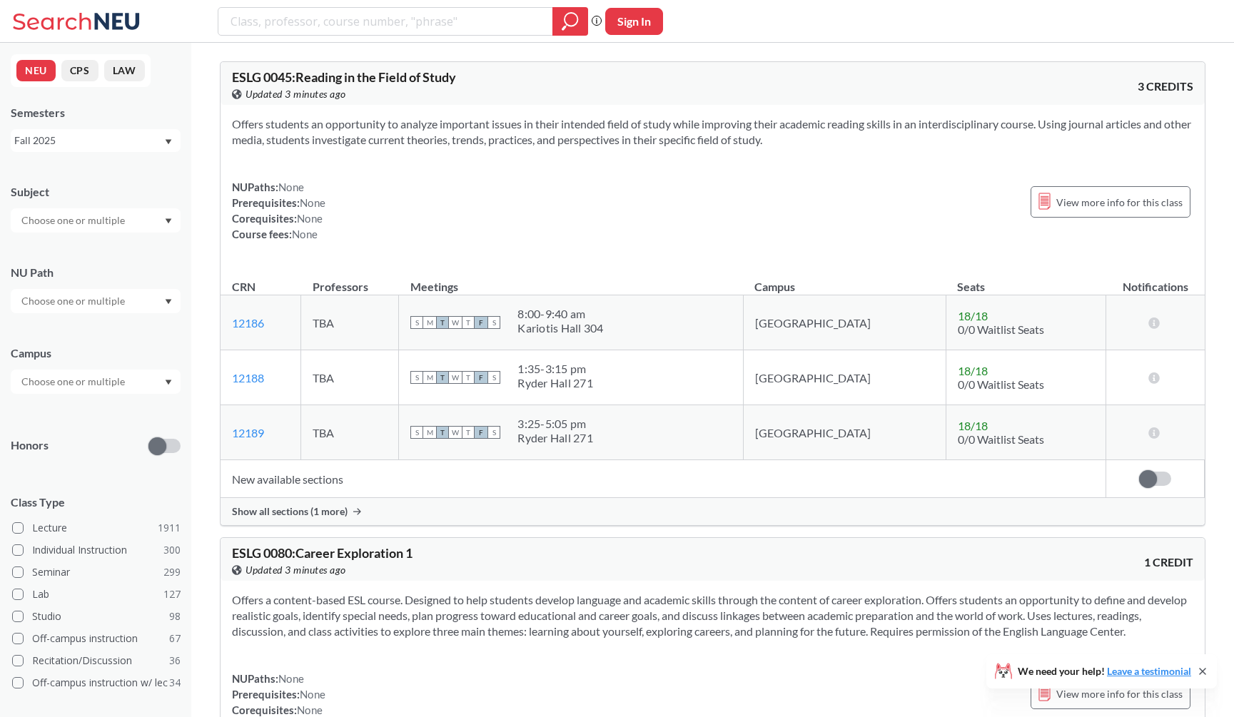
click at [117, 211] on div at bounding box center [96, 220] width 170 height 24
click at [101, 264] on p "Mathematics" at bounding box center [99, 258] width 161 height 14
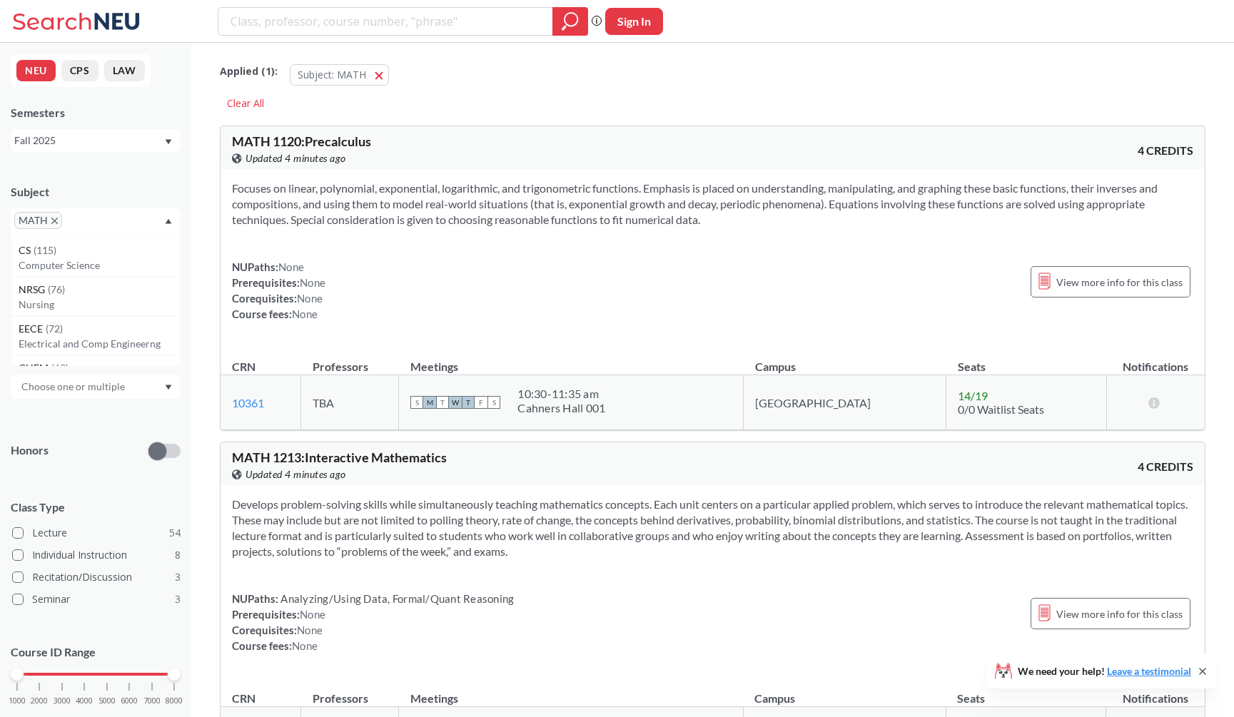
click at [313, 221] on section "Focuses on linear, polynomial, exponential, logarithmic, and trigonometric func…" at bounding box center [712, 204] width 961 height 47
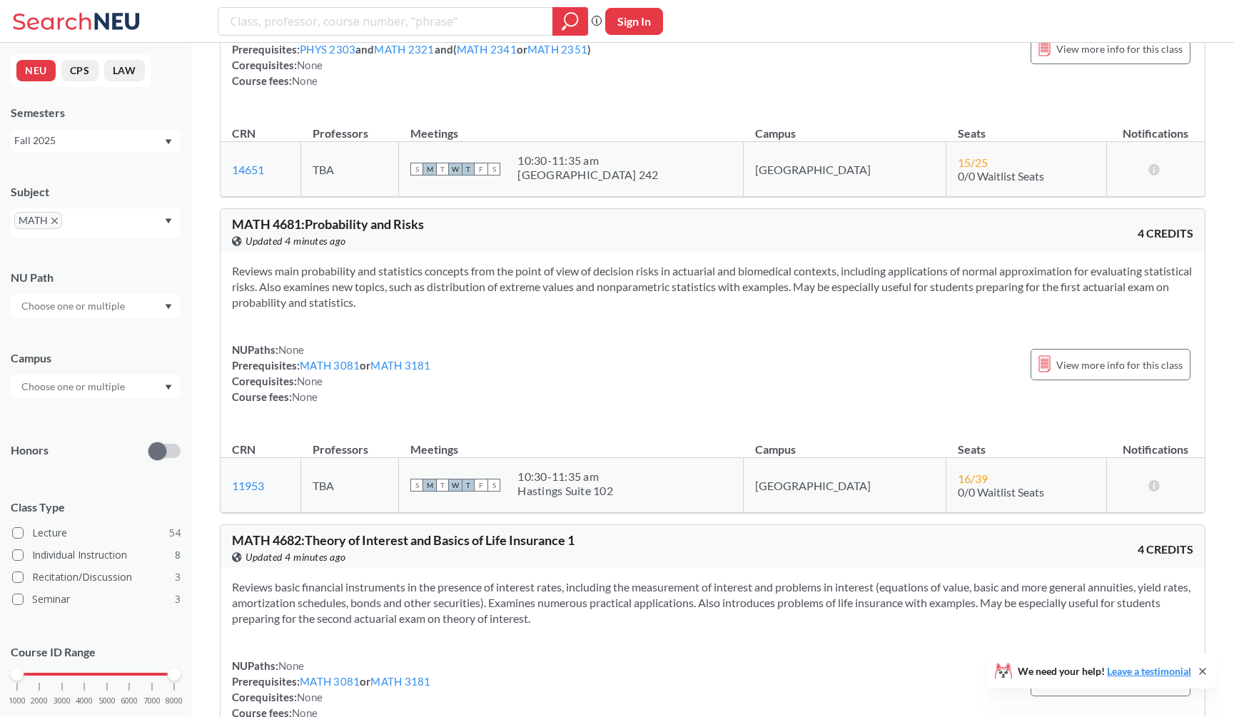
scroll to position [13369, 0]
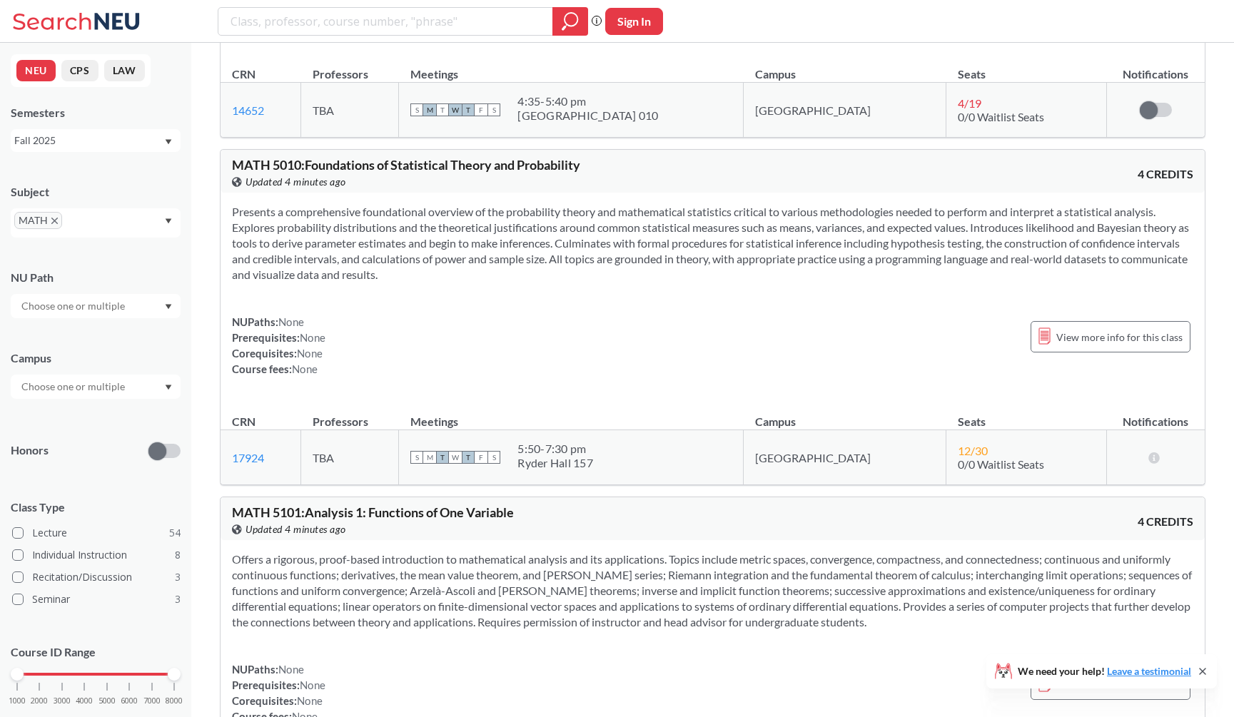
scroll to position [14433, 0]
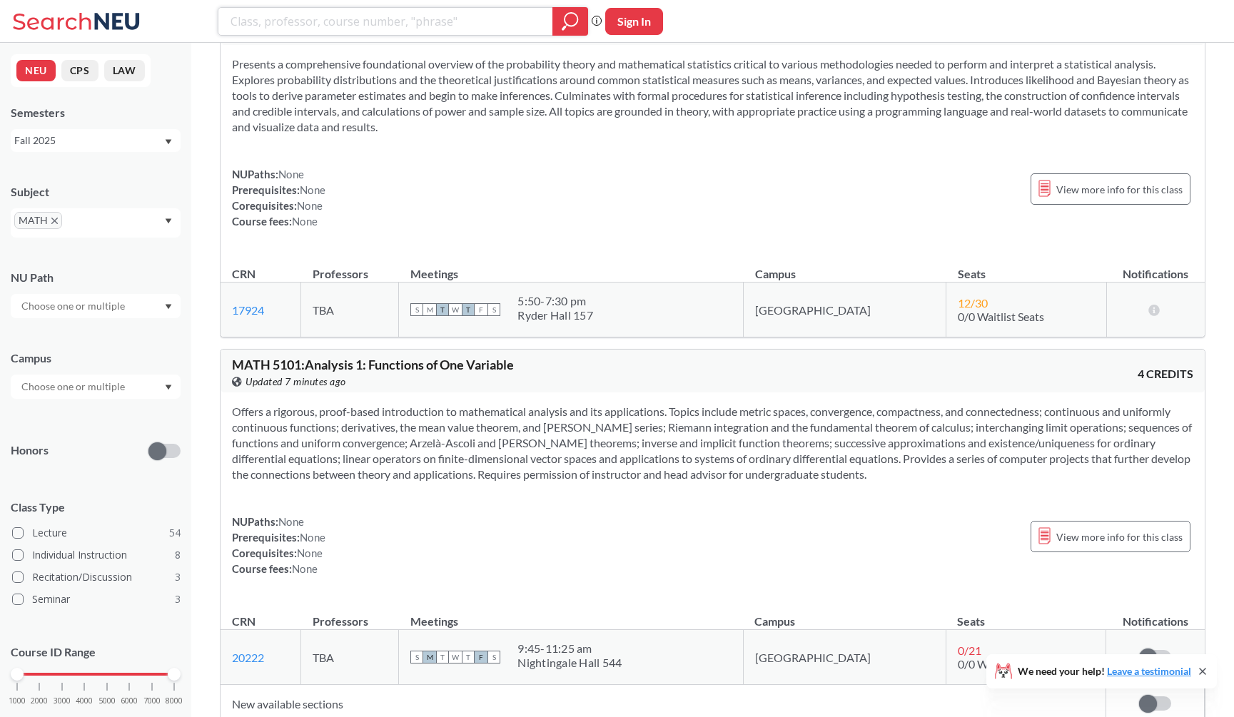
click at [281, 29] on input "search" at bounding box center [385, 21] width 313 height 24
click at [58, 218] on span "MATH" at bounding box center [38, 220] width 48 height 17
click at [54, 218] on icon "X to remove pill" at bounding box center [54, 221] width 6 height 6
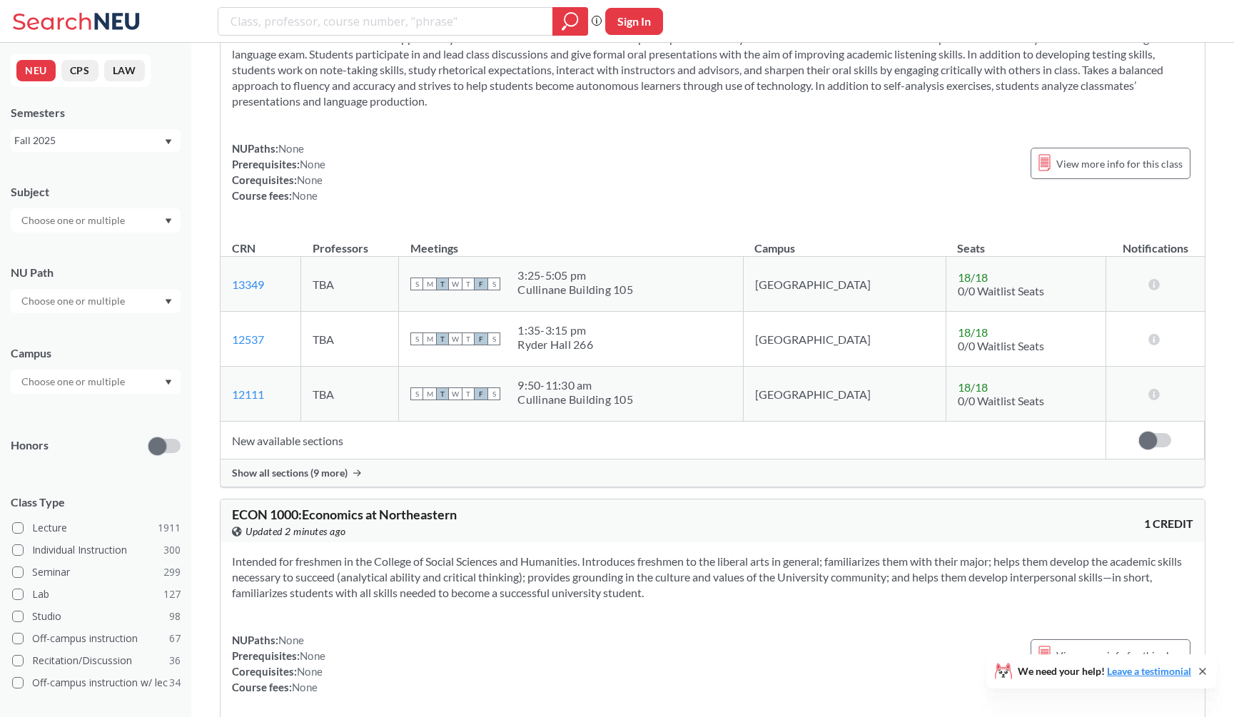
click at [326, 34] on div at bounding box center [403, 21] width 370 height 29
click at [330, 29] on input "search" at bounding box center [385, 21] width 313 height 24
type input "geometry"
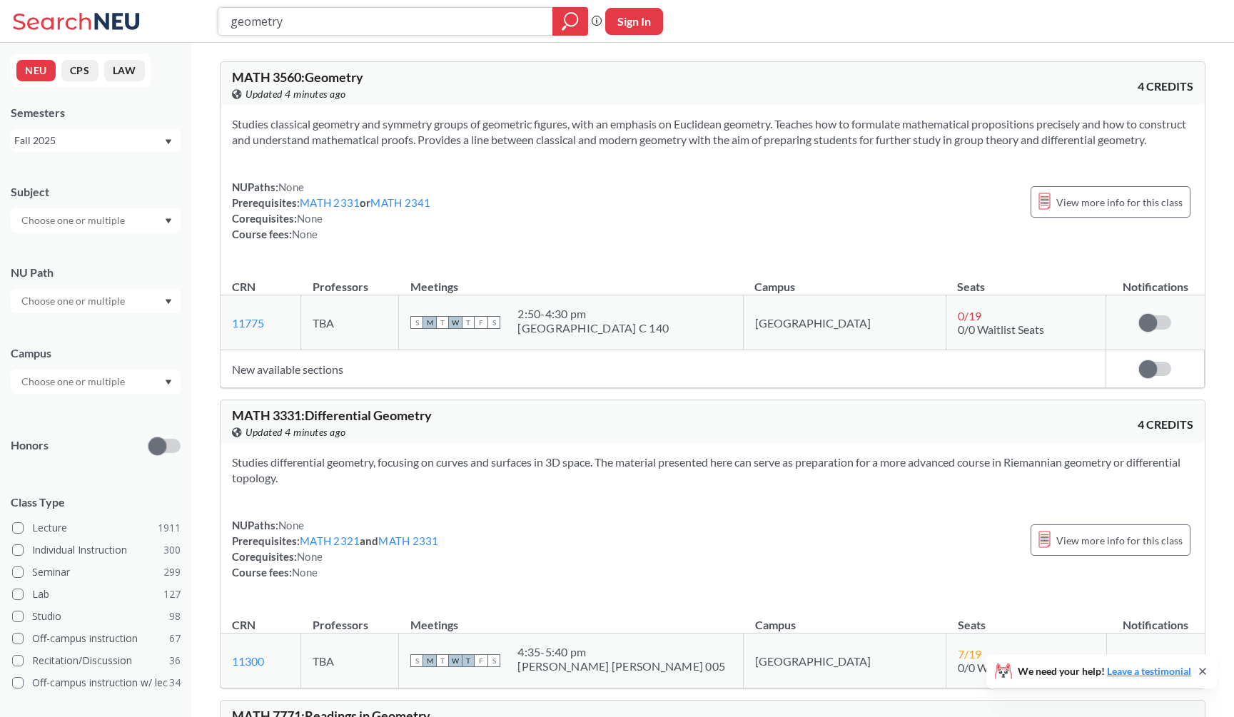
click at [317, 24] on input "geometry" at bounding box center [385, 21] width 313 height 24
click at [406, 29] on input "search" at bounding box center [385, 21] width 313 height 24
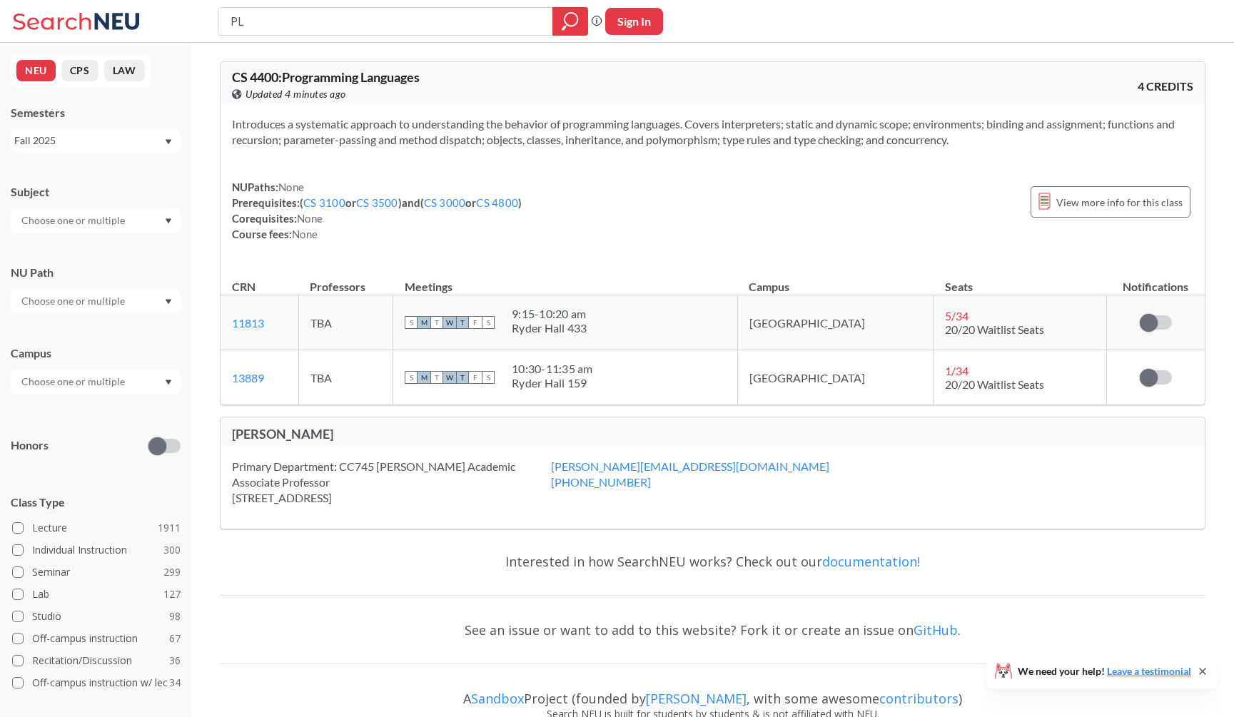
click at [489, 112] on div "Introduces a systematic approach to understanding the behavior of programming l…" at bounding box center [713, 185] width 984 height 160
click at [390, 230] on div "NUPaths: None Prerequisites: ( CS 3100 or CS 3500 ) and ( CS 3000 or CS 4800 ) …" at bounding box center [377, 210] width 290 height 63
click at [382, 123] on section "Introduces a systematic approach to understanding the behavior of programming l…" at bounding box center [712, 131] width 961 height 31
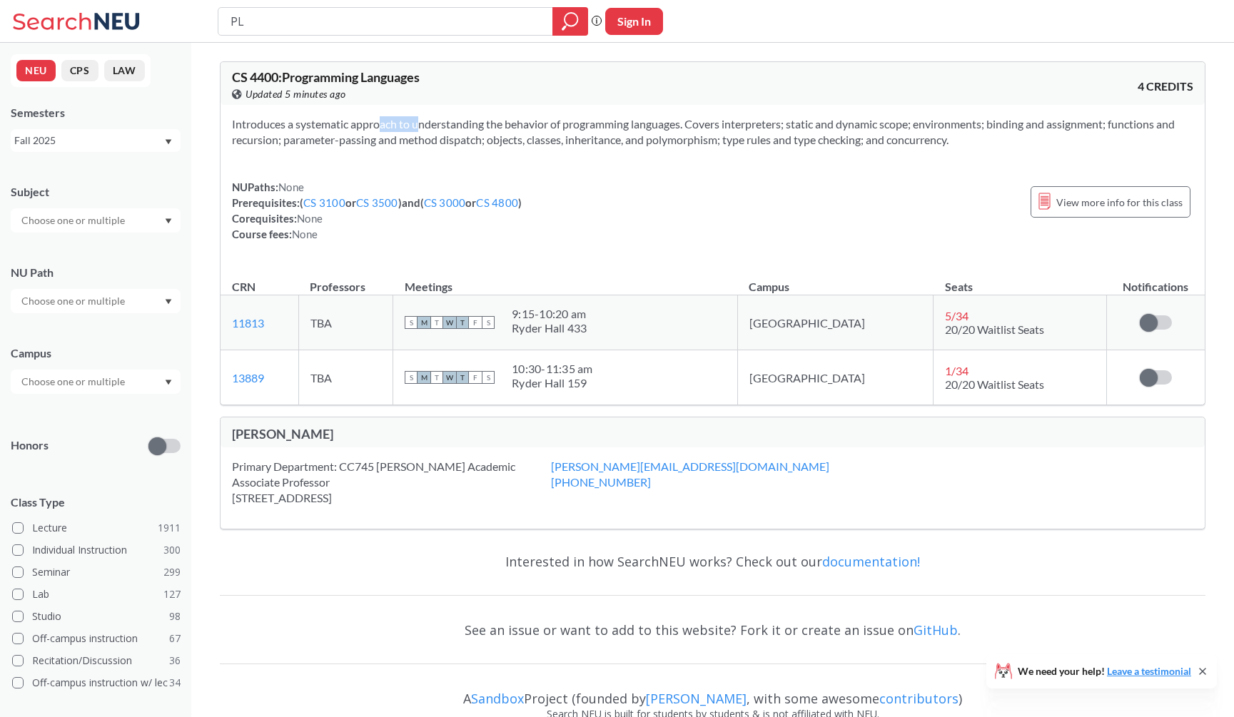
click at [382, 123] on section "Introduces a systematic approach to understanding the behavior of programming l…" at bounding box center [712, 131] width 961 height 31
click at [368, 164] on div "Introduces a systematic approach to understanding the behavior of programming l…" at bounding box center [713, 185] width 984 height 160
drag, startPoint x: 369, startPoint y: 156, endPoint x: 377, endPoint y: 113, distance: 43.5
click at [377, 113] on div "Introduces a systematic approach to understanding the behavior of programming l…" at bounding box center [713, 185] width 984 height 160
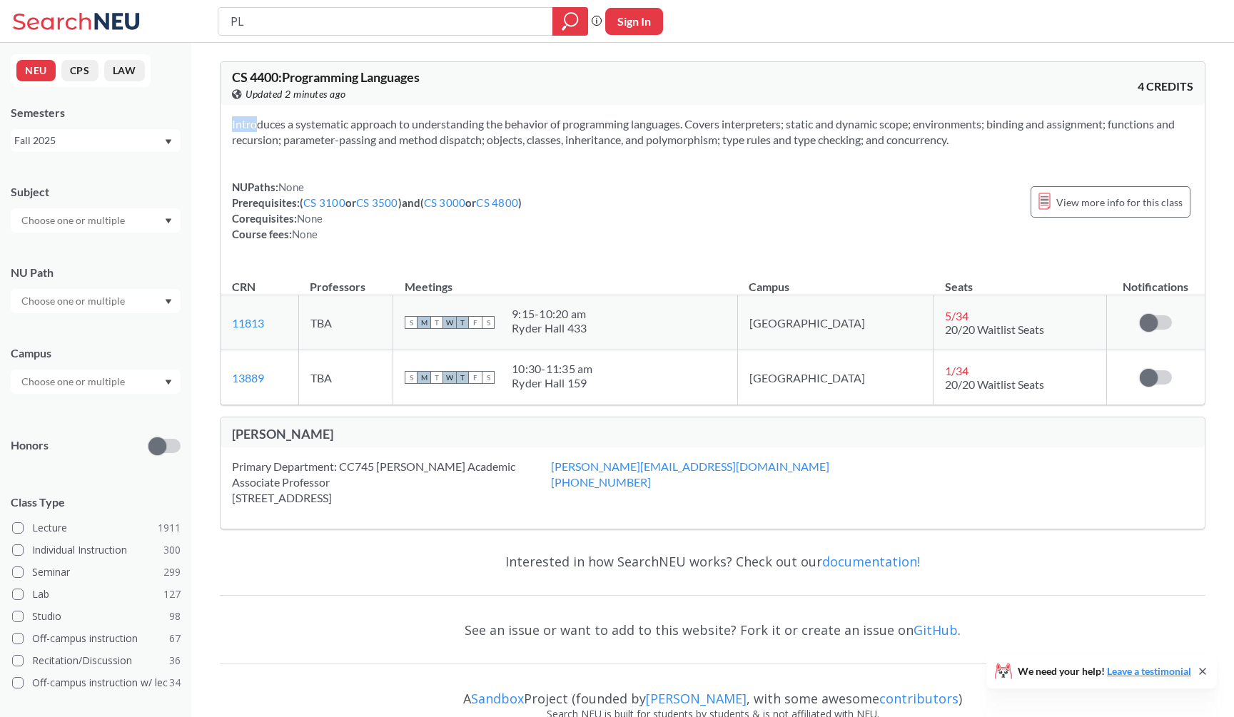
click at [377, 113] on div "Introduces a systematic approach to understanding the behavior of programming l…" at bounding box center [713, 185] width 984 height 160
click at [697, 145] on section "Introduces a systematic approach to understanding the behavior of programming l…" at bounding box center [712, 131] width 961 height 31
click at [762, 118] on section "Introduces a systematic approach to understanding the behavior of programming l…" at bounding box center [712, 131] width 961 height 31
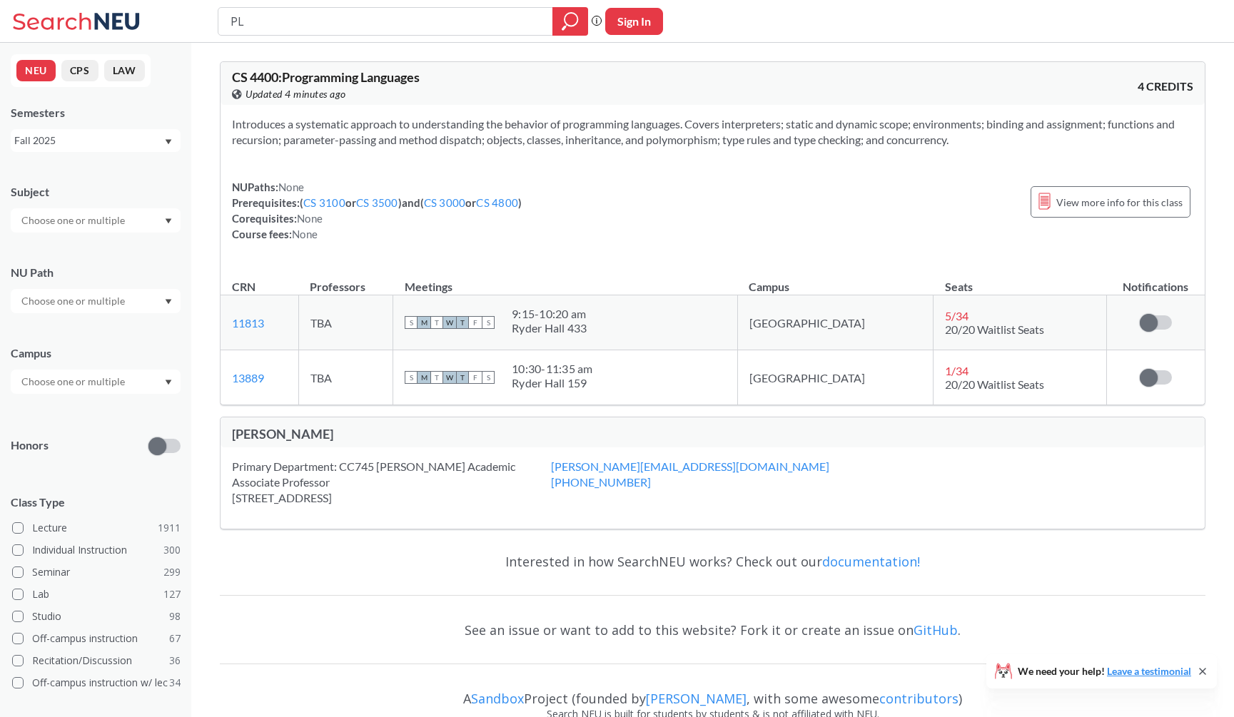
click at [111, 144] on div "Fall 2025" at bounding box center [88, 141] width 149 height 16
click at [128, 121] on div "Semesters Fall 2025 Fall 2025 Summer 2 2025 Summer Full 2025 Summer 1 2025 Spri…" at bounding box center [96, 128] width 170 height 47
click at [283, 29] on input "PL" at bounding box center [385, 21] width 313 height 24
type input "geometry"
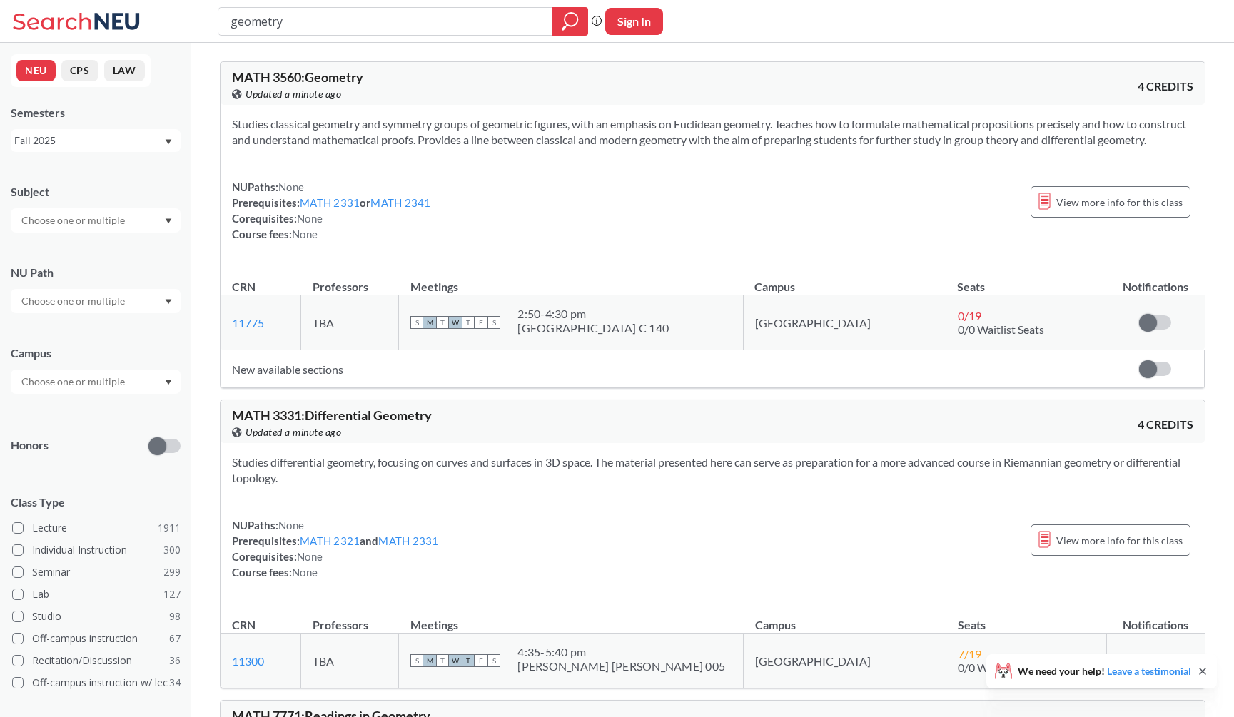
click at [346, 173] on div "Studies classical geometry and symmetry groups of geometric figures, with an em…" at bounding box center [713, 185] width 984 height 160
click at [777, 120] on section "Studies classical geometry and symmetry groups of geometric figures, with an em…" at bounding box center [712, 131] width 961 height 31
click at [844, 74] on div "MATH 3560 : Geometry View this course on Banner. Updated 5 minutes ago 4 CREDITS" at bounding box center [713, 83] width 984 height 43
click at [905, 1] on div "geometry Phrase search guarantees the exact search appears in the results. Ex. …" at bounding box center [617, 21] width 1234 height 43
